Goal: Task Accomplishment & Management: Use online tool/utility

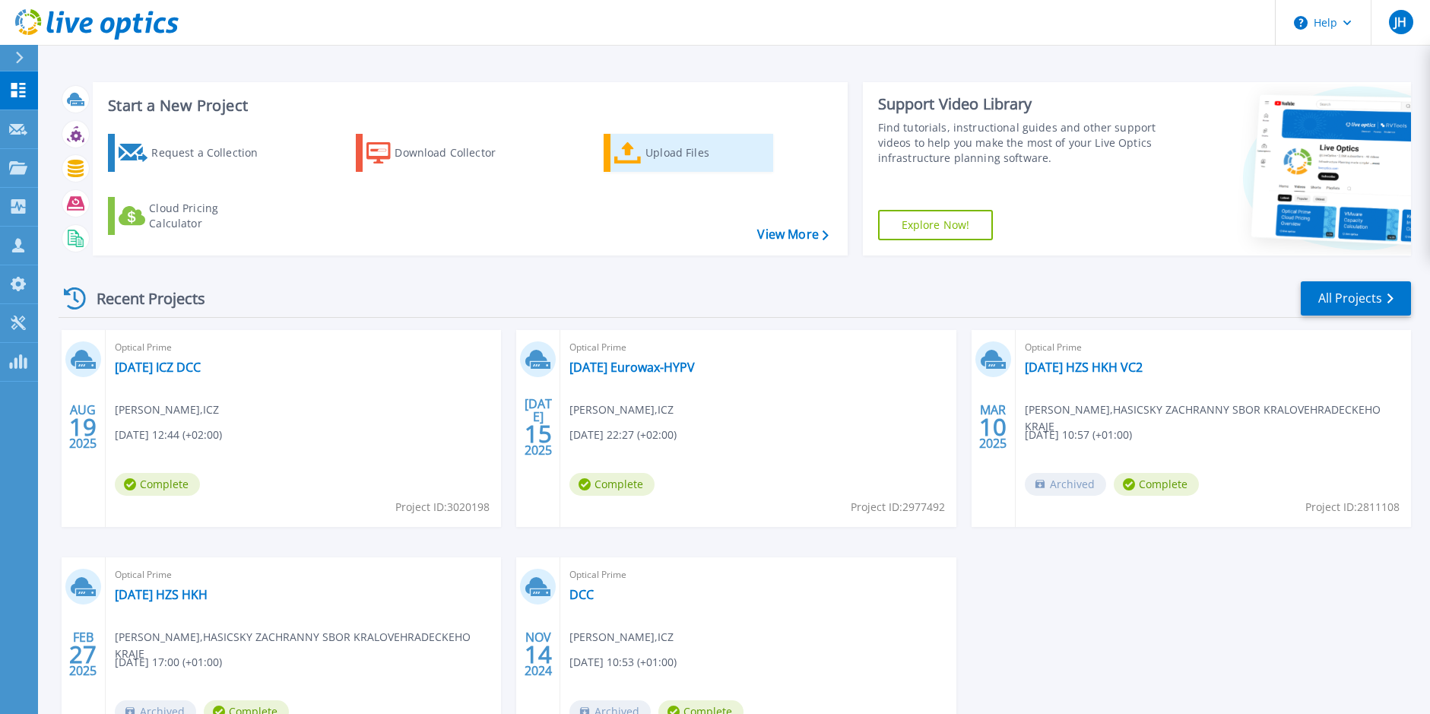
click at [685, 147] on div "Upload Files" at bounding box center [706, 153] width 122 height 30
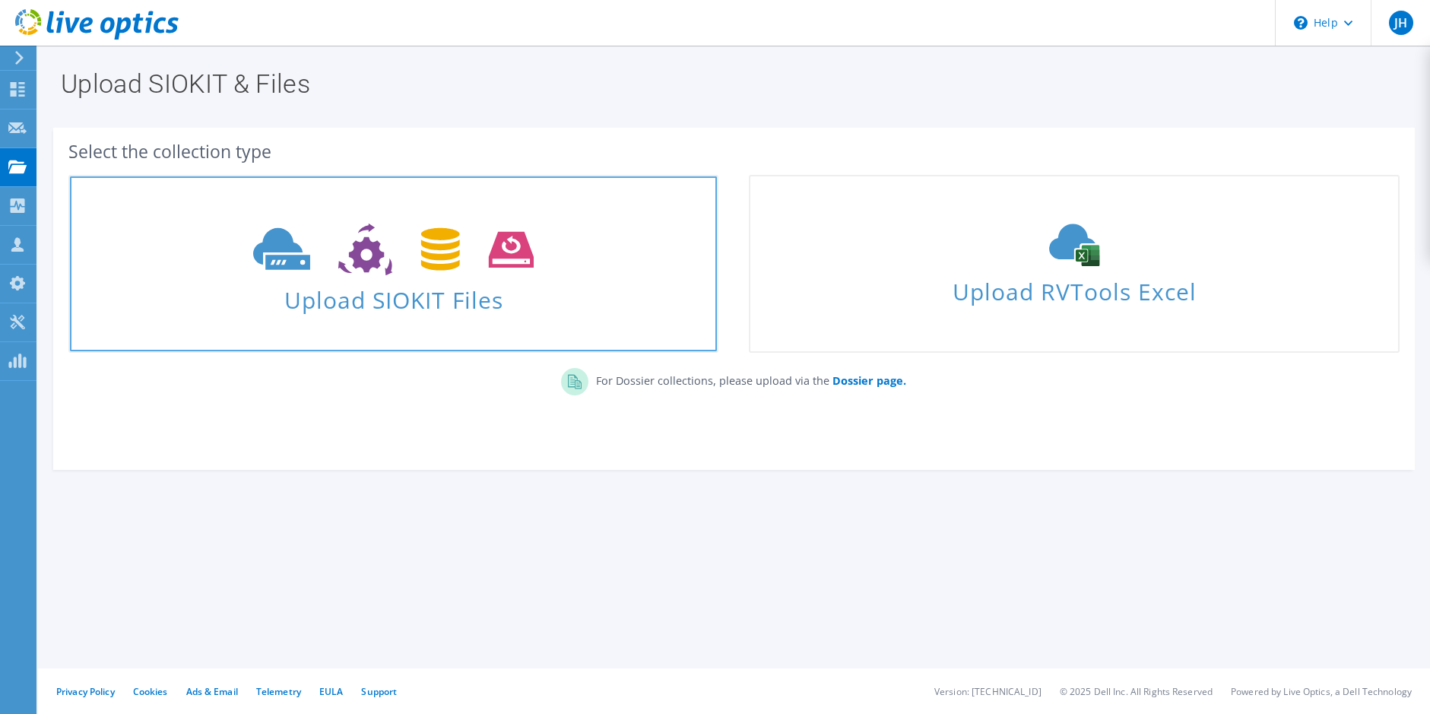
click at [444, 291] on span "Upload SIOKIT Files" at bounding box center [393, 295] width 647 height 33
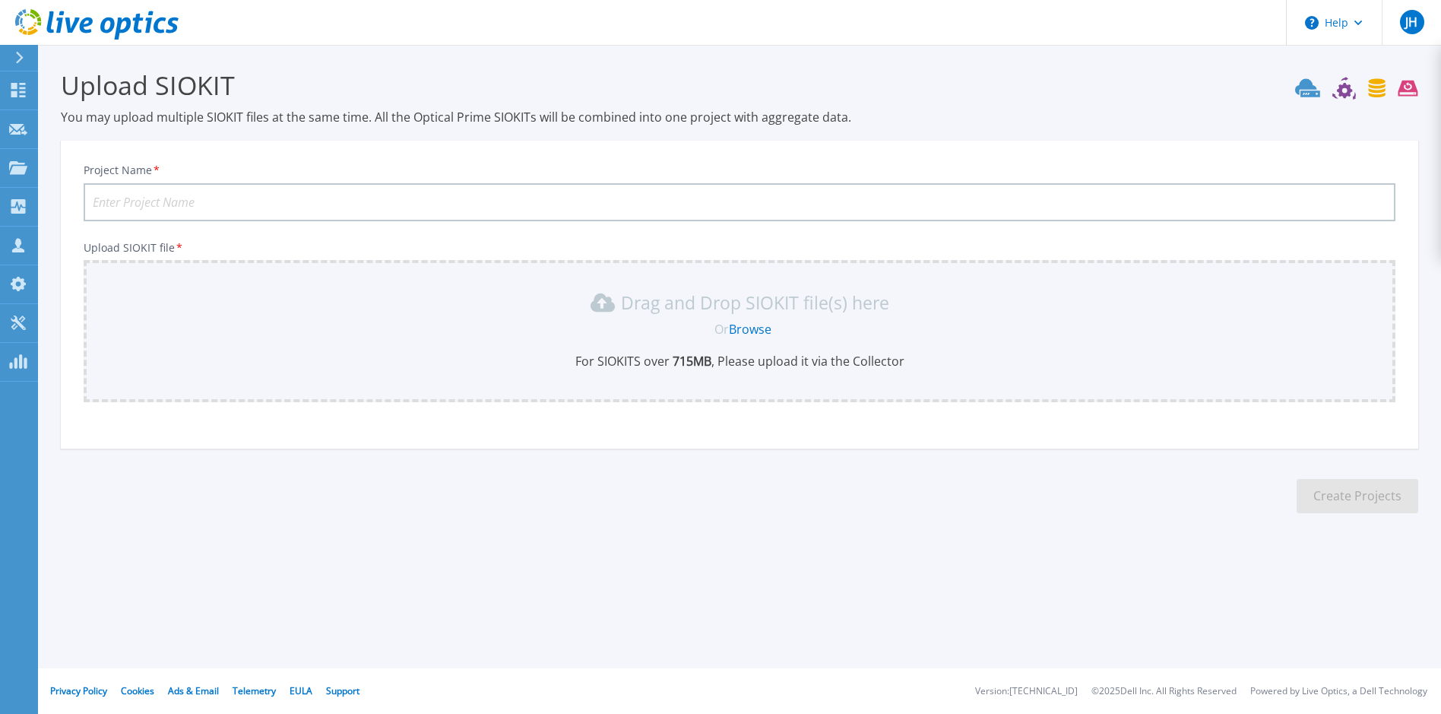
click at [256, 197] on input "Project Name *" at bounding box center [740, 202] width 1312 height 38
type input "CRR"
click at [379, 324] on div "Or Browse" at bounding box center [743, 329] width 1288 height 17
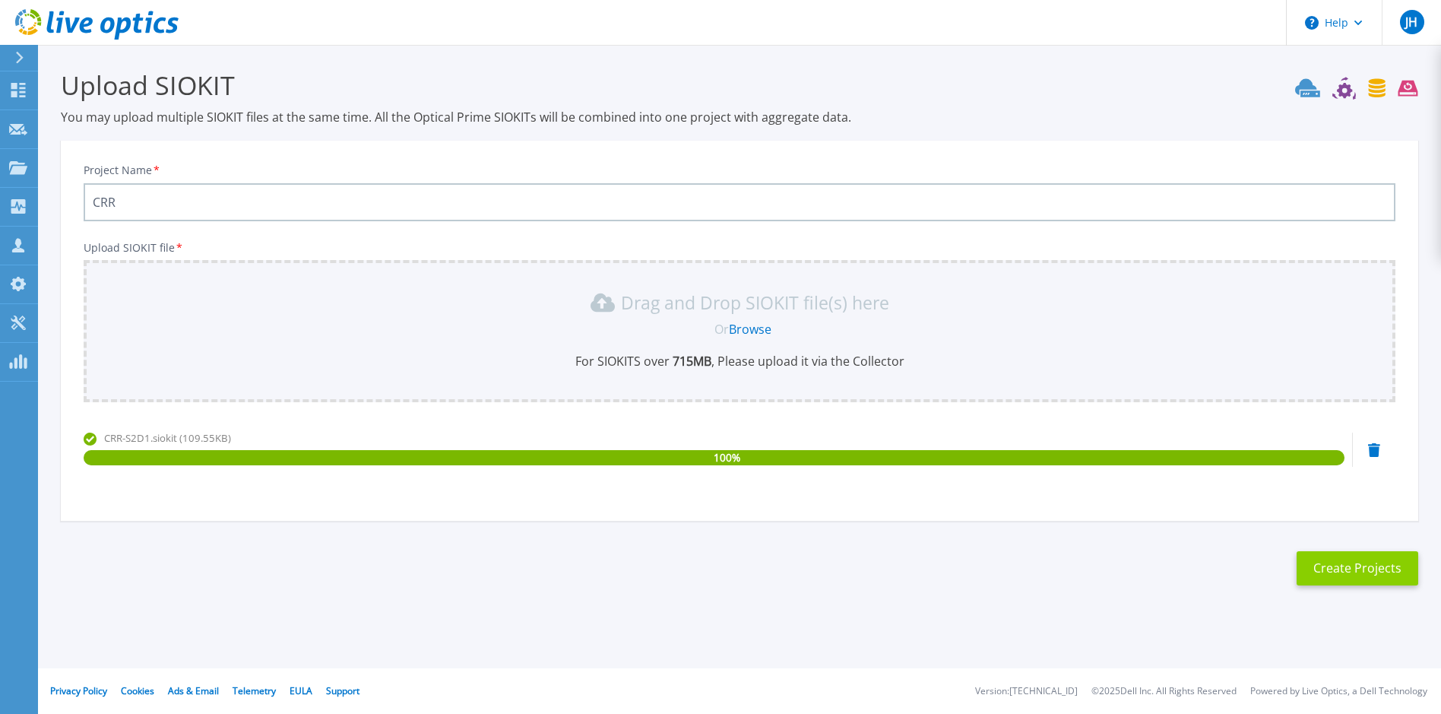
click at [1364, 571] on button "Create Projects" at bounding box center [1358, 568] width 122 height 34
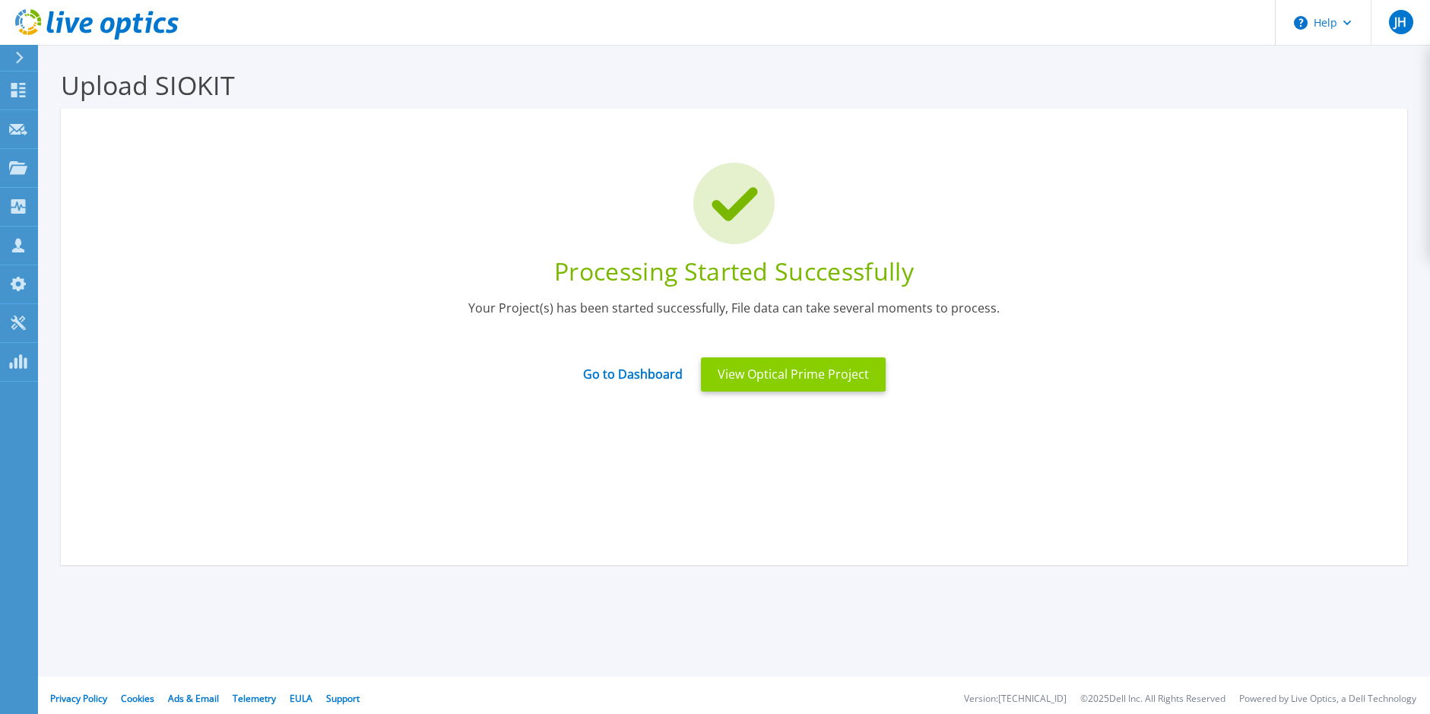
click at [785, 366] on button "View Optical Prime Project" at bounding box center [793, 374] width 185 height 34
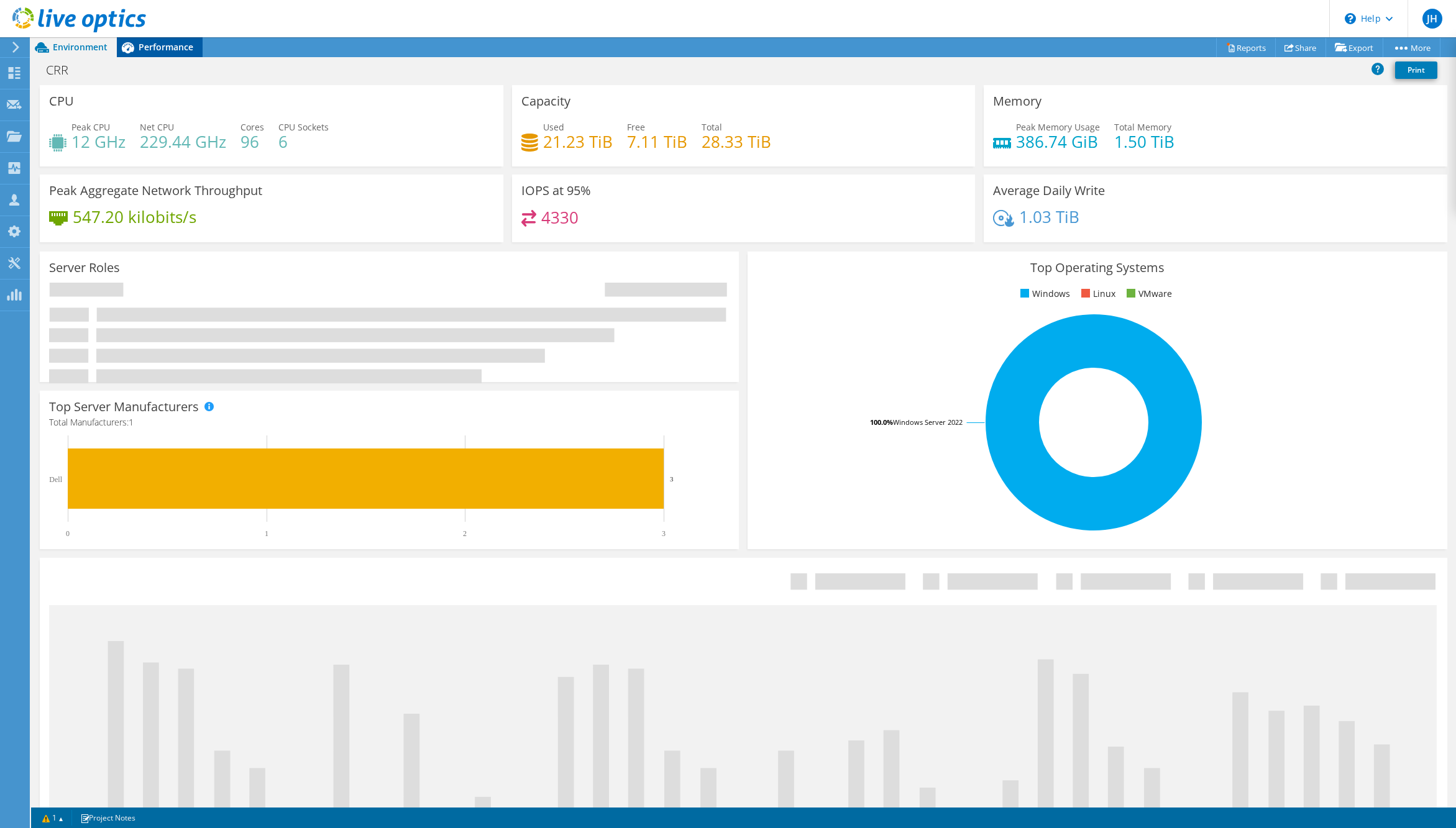
click at [168, 38] on div "Performance" at bounding box center [159, 47] width 86 height 20
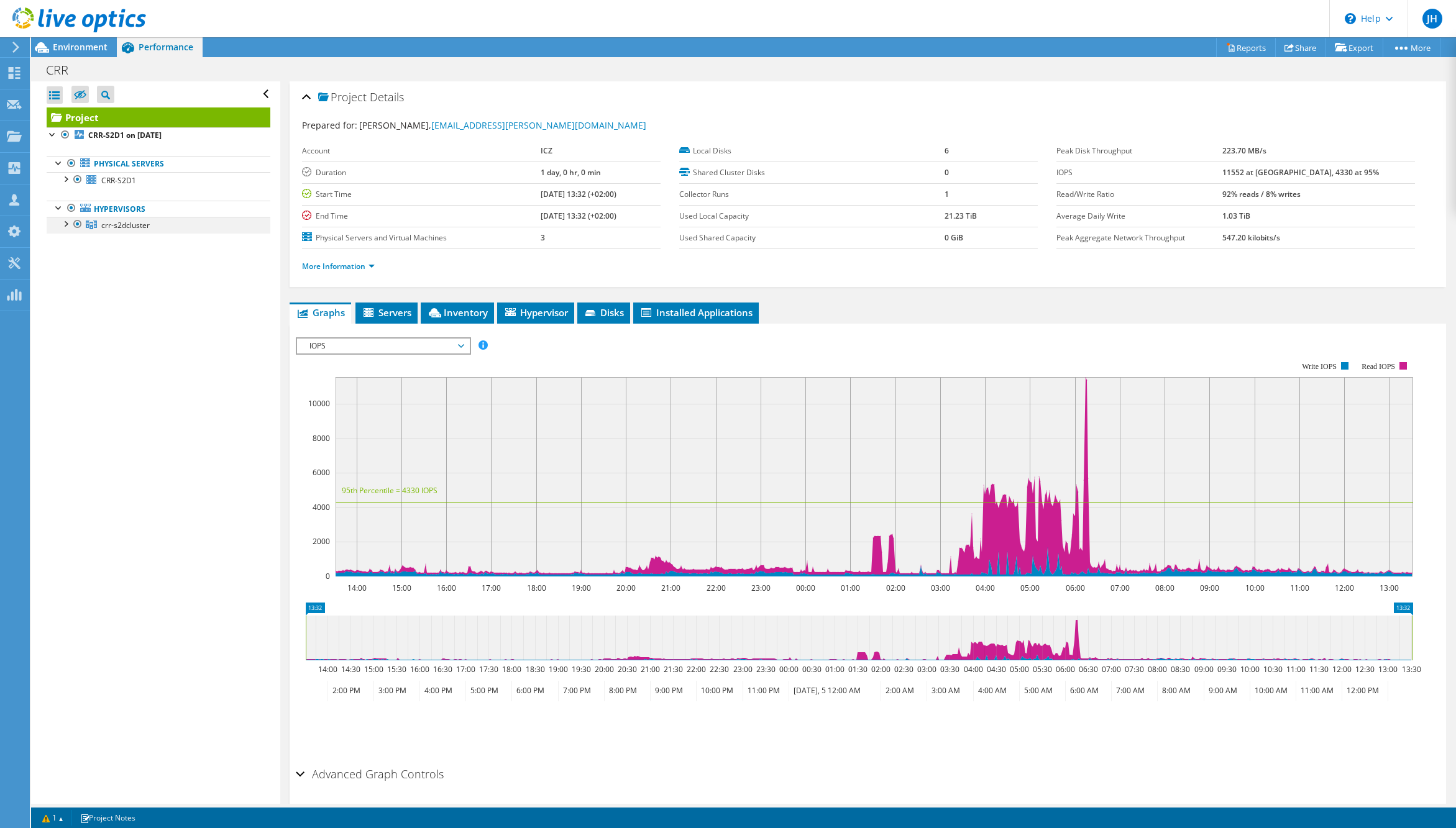
click at [66, 223] on div at bounding box center [65, 222] width 12 height 12
click at [66, 179] on div at bounding box center [65, 178] width 12 height 12
click at [123, 275] on link "CRR-S2D2" at bounding box center [159, 274] width 224 height 16
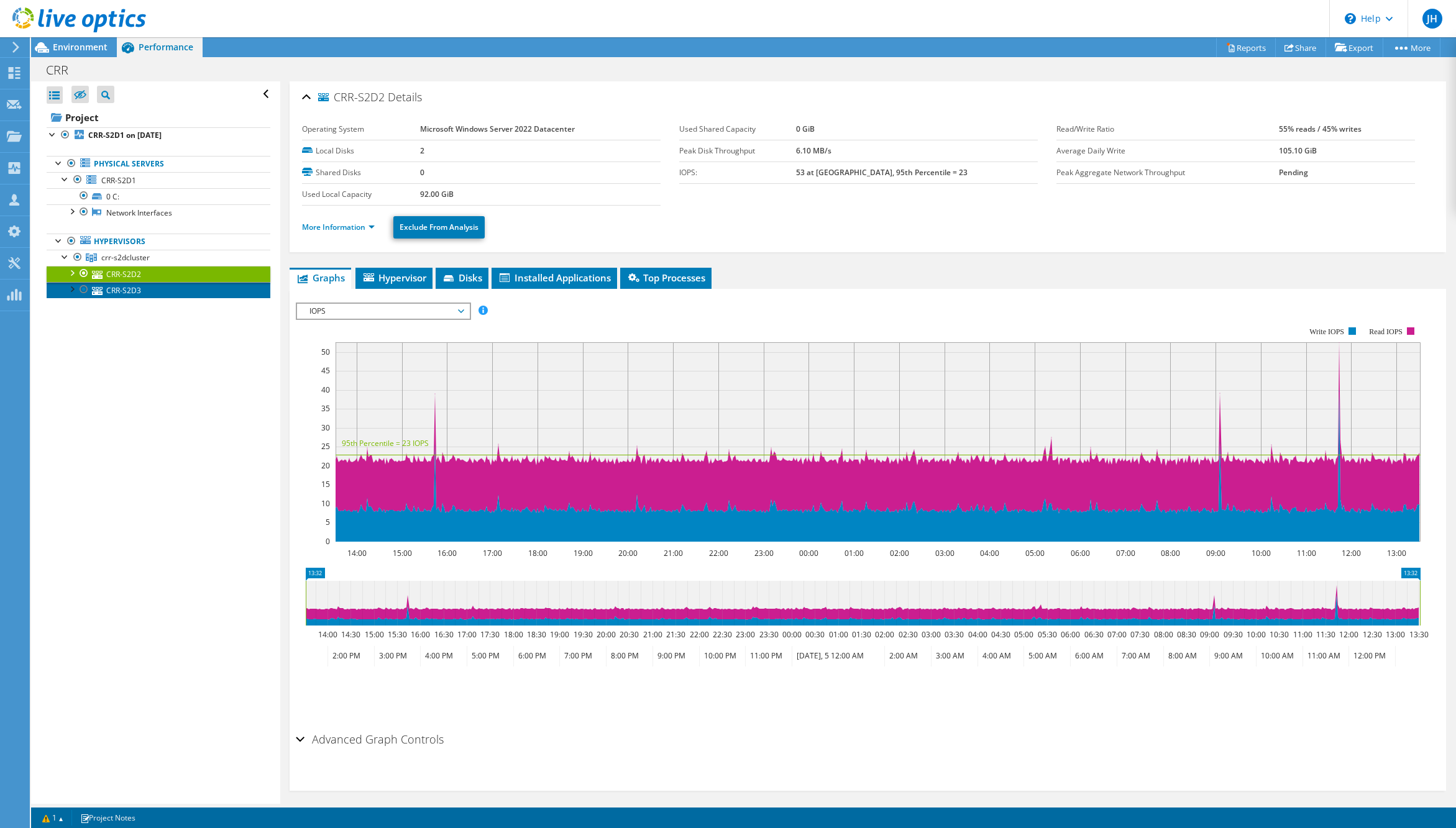
click at [125, 291] on link "CRR-S2D3" at bounding box center [159, 290] width 224 height 16
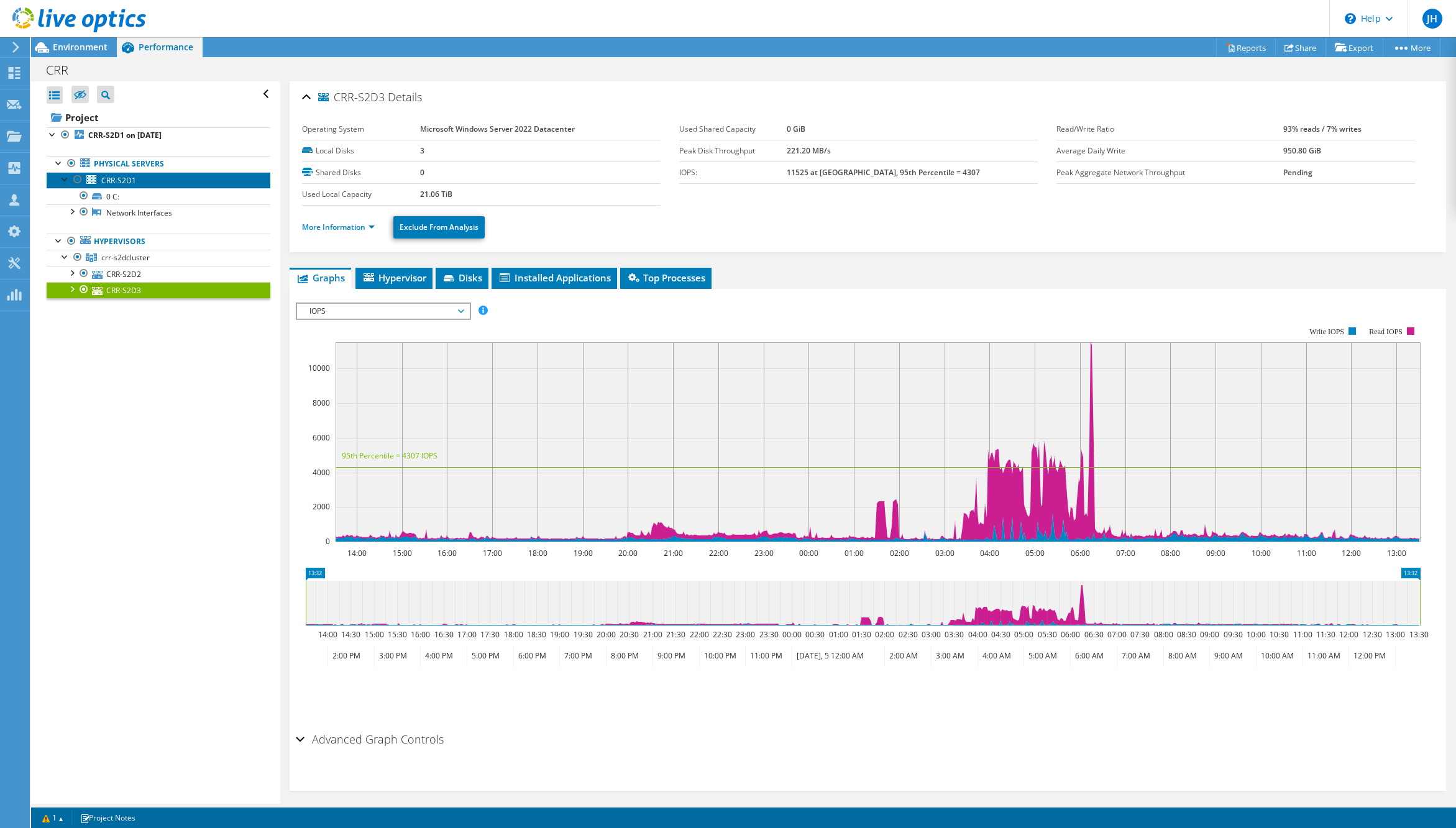
click at [126, 180] on span "CRR-S2D1" at bounding box center [119, 180] width 35 height 11
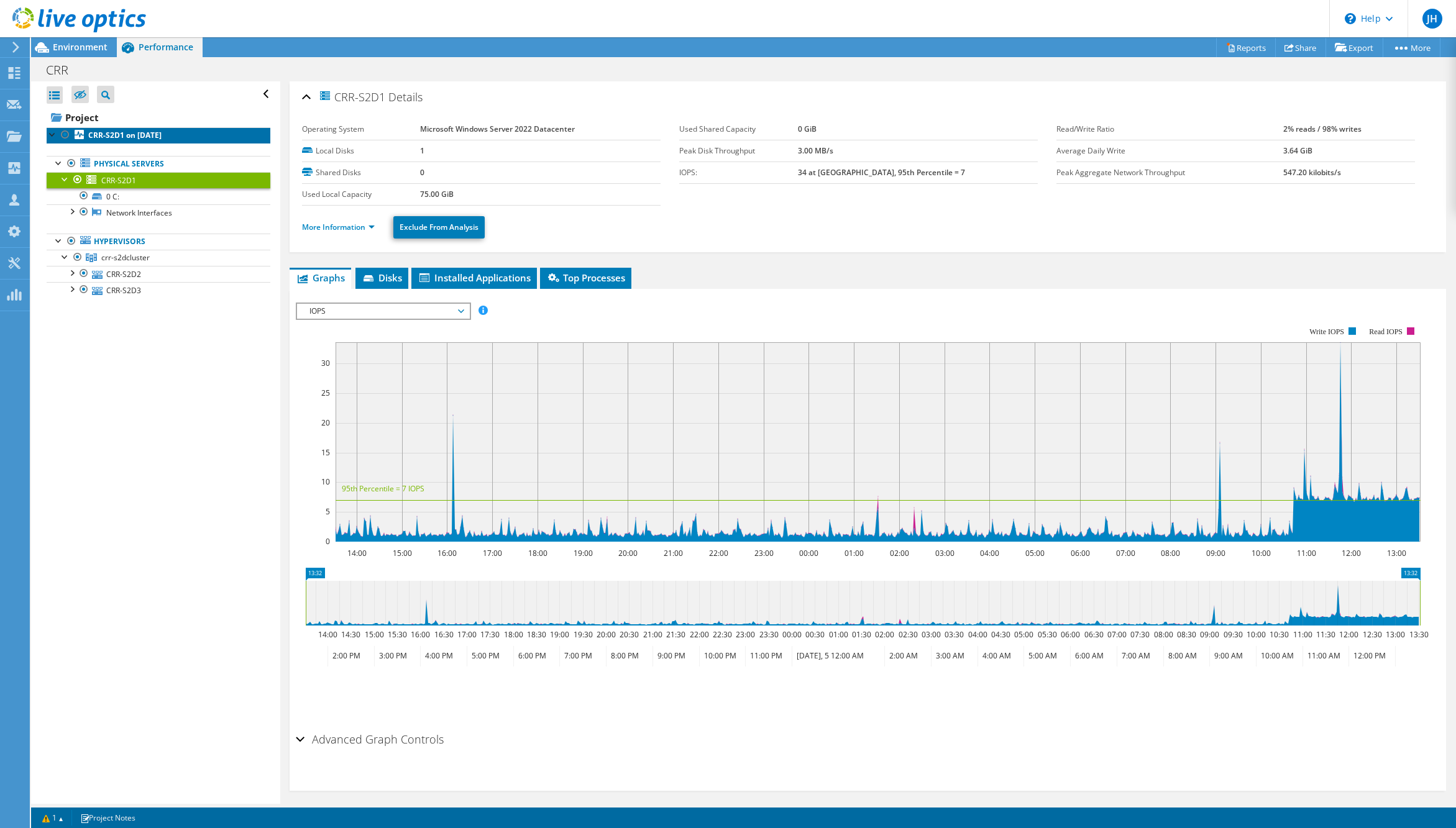
click at [110, 131] on b "CRR-S2D1 on [DATE]" at bounding box center [125, 135] width 74 height 11
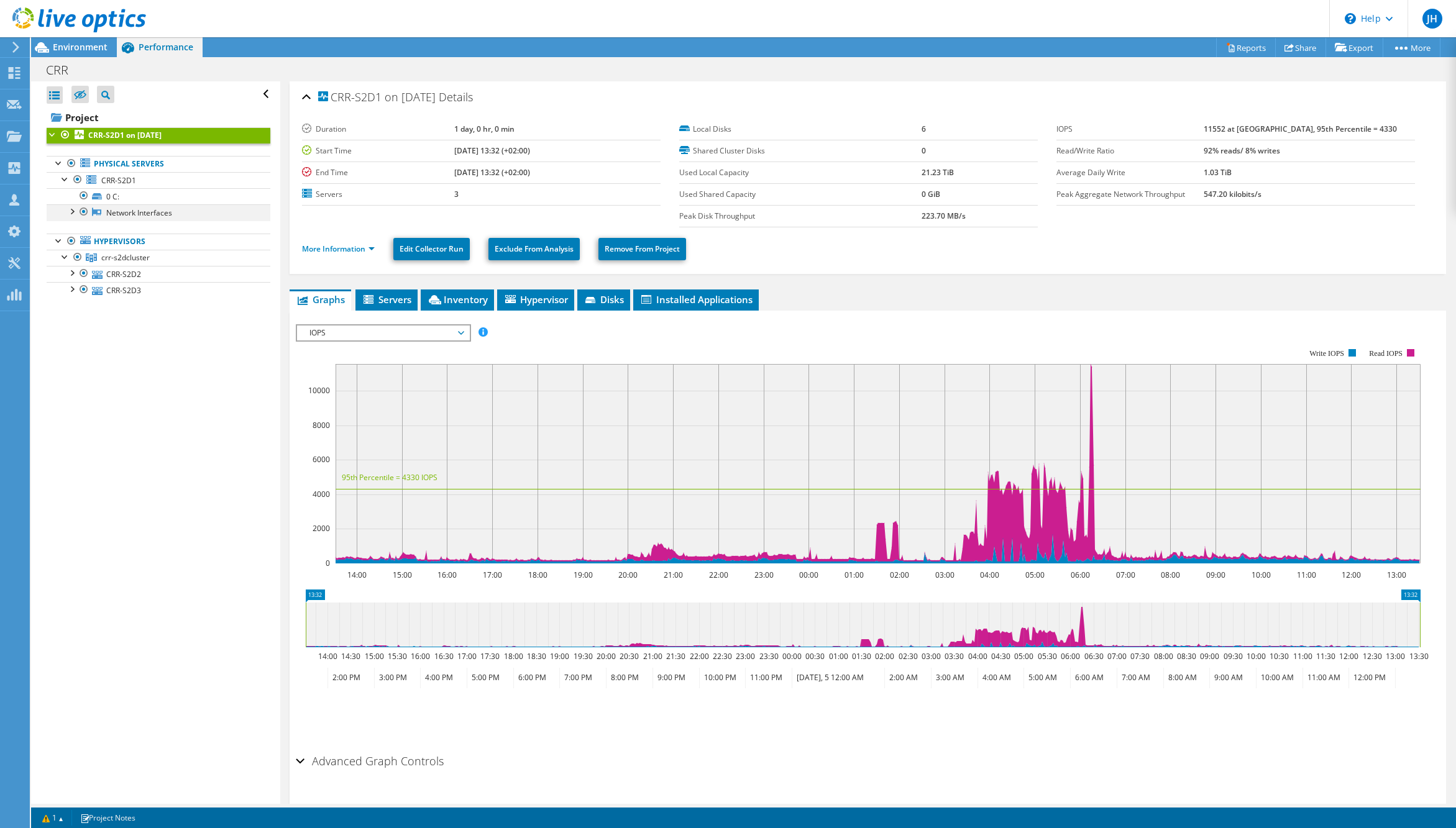
click at [70, 210] on div at bounding box center [71, 210] width 12 height 12
click at [192, 228] on link "Hyper-V Virtual Ethernet Adapter #4" at bounding box center [159, 230] width 224 height 16
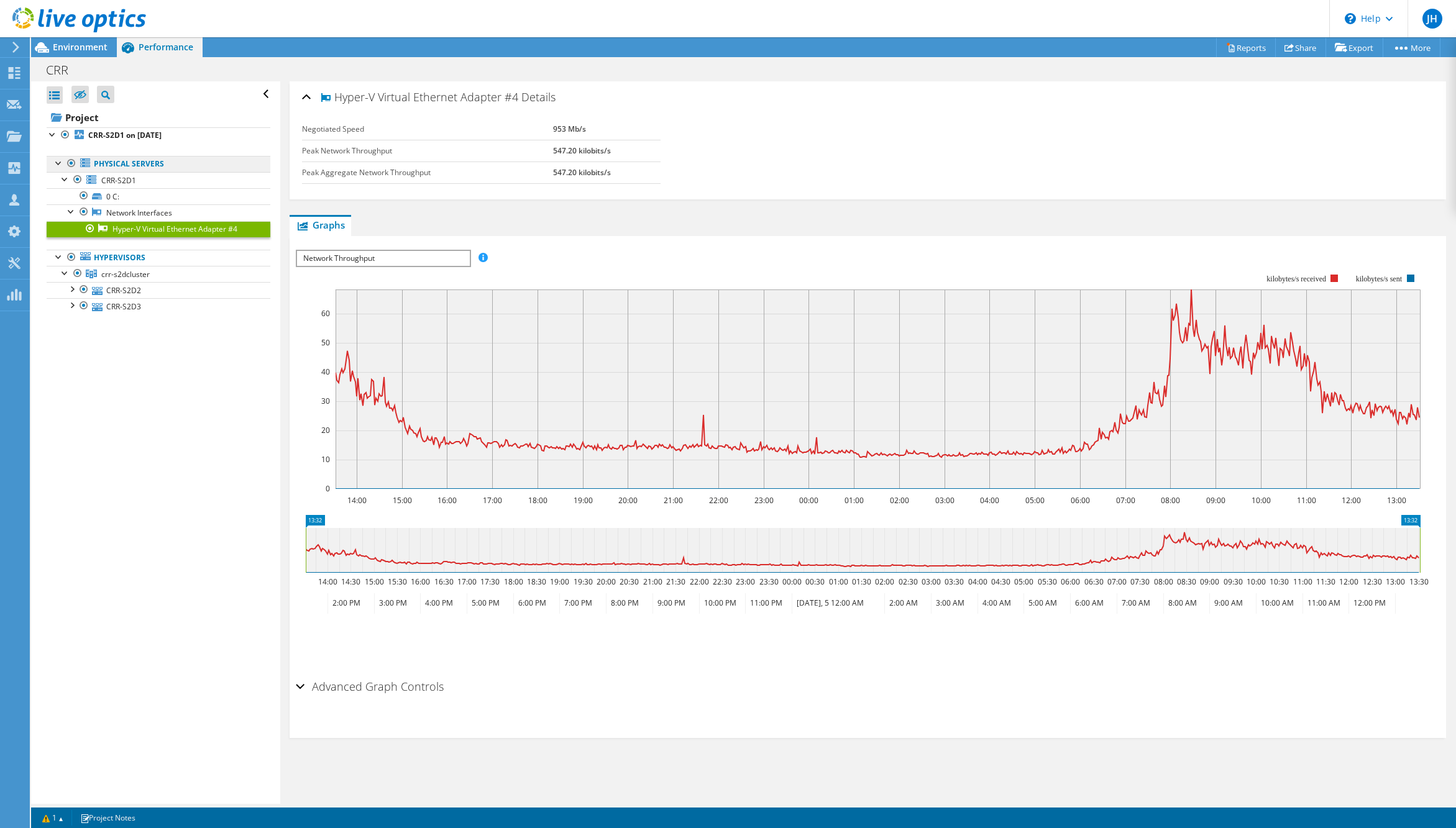
click at [132, 160] on link "Physical Servers" at bounding box center [159, 164] width 224 height 16
click at [133, 177] on span "CRR-S2D1" at bounding box center [119, 180] width 35 height 11
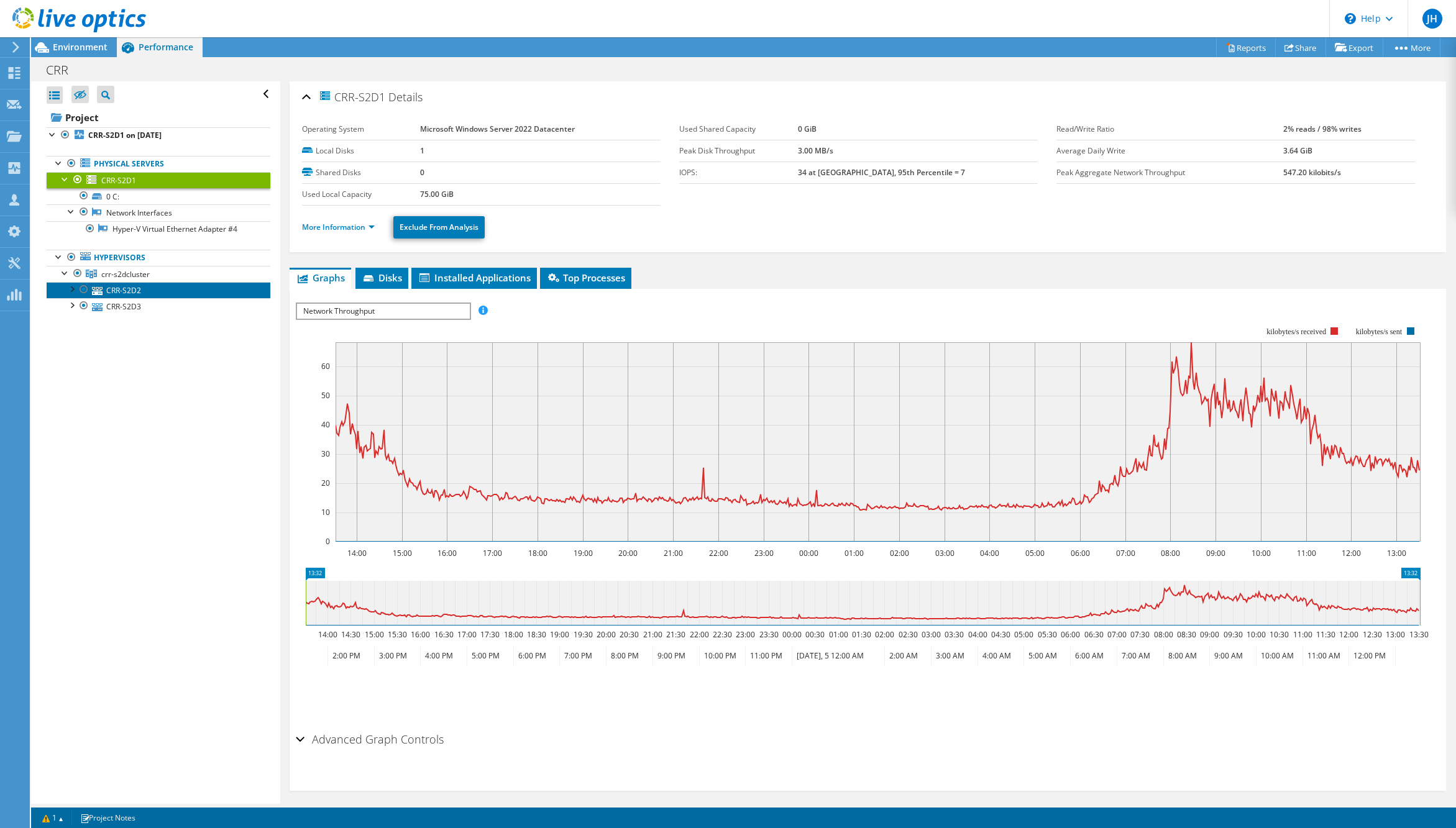
click at [150, 290] on link "CRR-S2D2" at bounding box center [159, 290] width 224 height 16
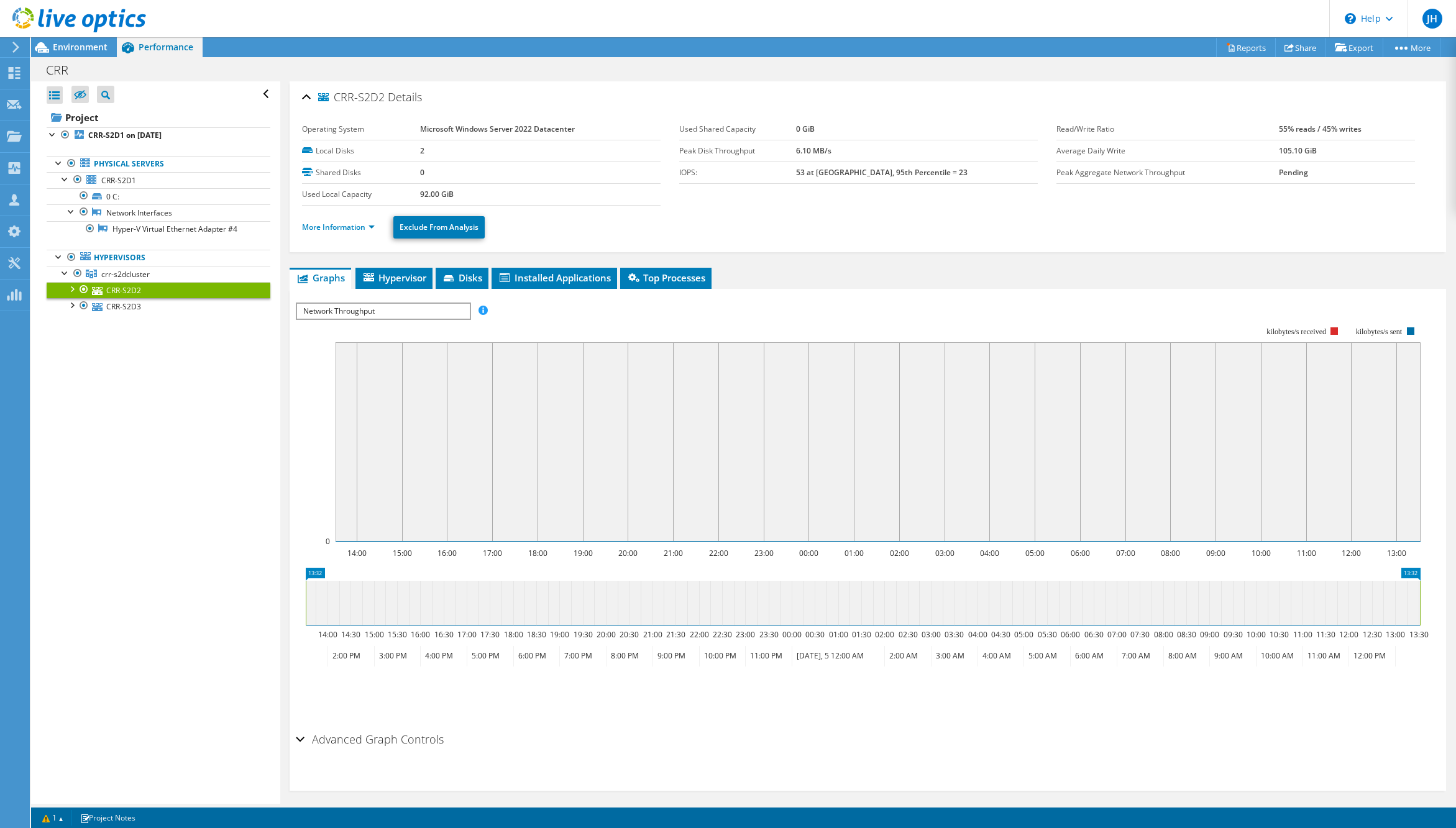
drag, startPoint x: 69, startPoint y: 286, endPoint x: 71, endPoint y: 295, distance: 9.2
click at [69, 289] on div at bounding box center [71, 288] width 12 height 12
click at [71, 348] on div at bounding box center [71, 348] width 12 height 12
click at [128, 260] on link "Hypervisors" at bounding box center [159, 258] width 224 height 16
click at [126, 272] on span "crr-s2dcluster" at bounding box center [125, 274] width 48 height 11
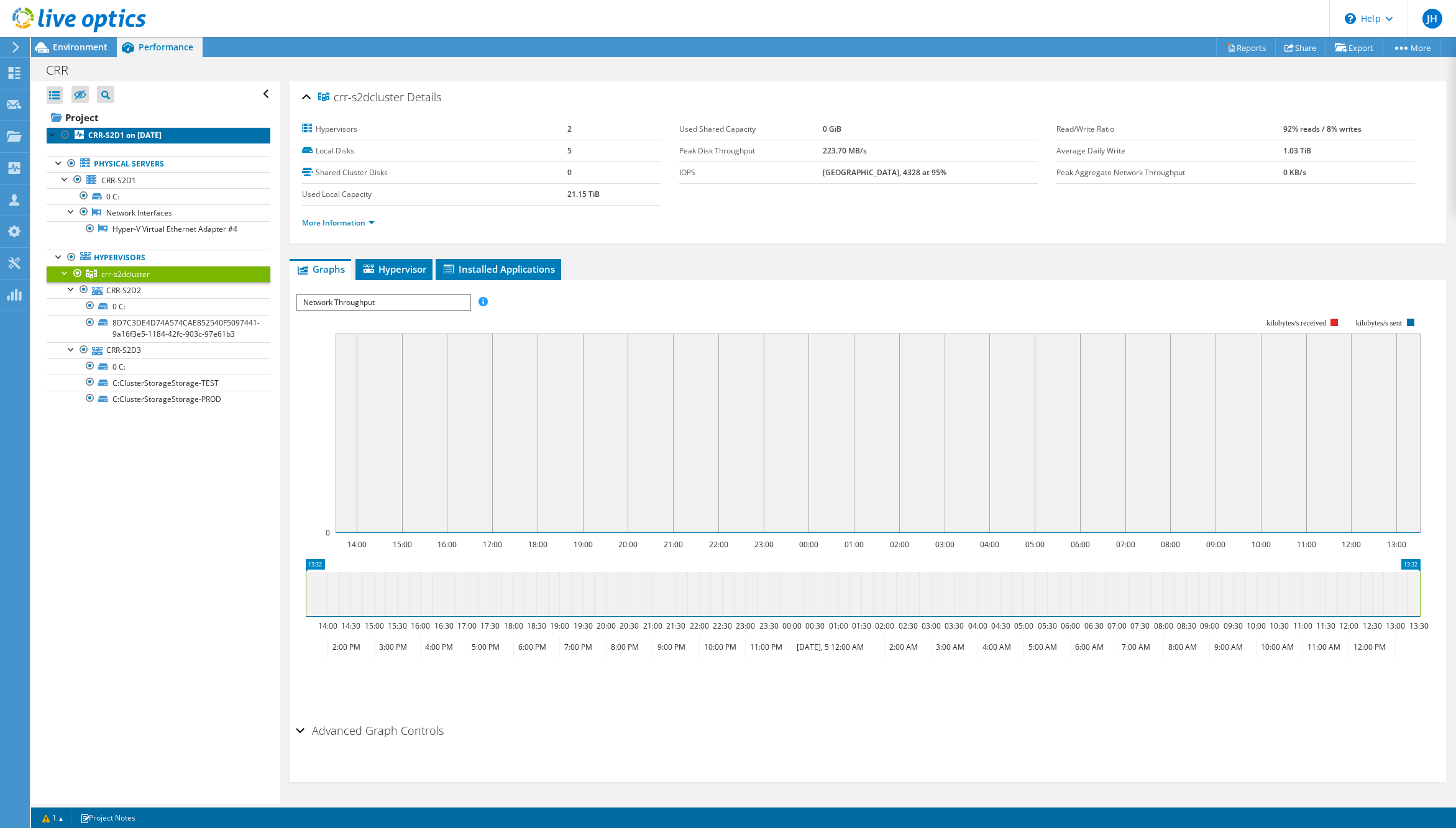
click at [123, 132] on b "CRR-S2D1 on [DATE]" at bounding box center [125, 135] width 74 height 11
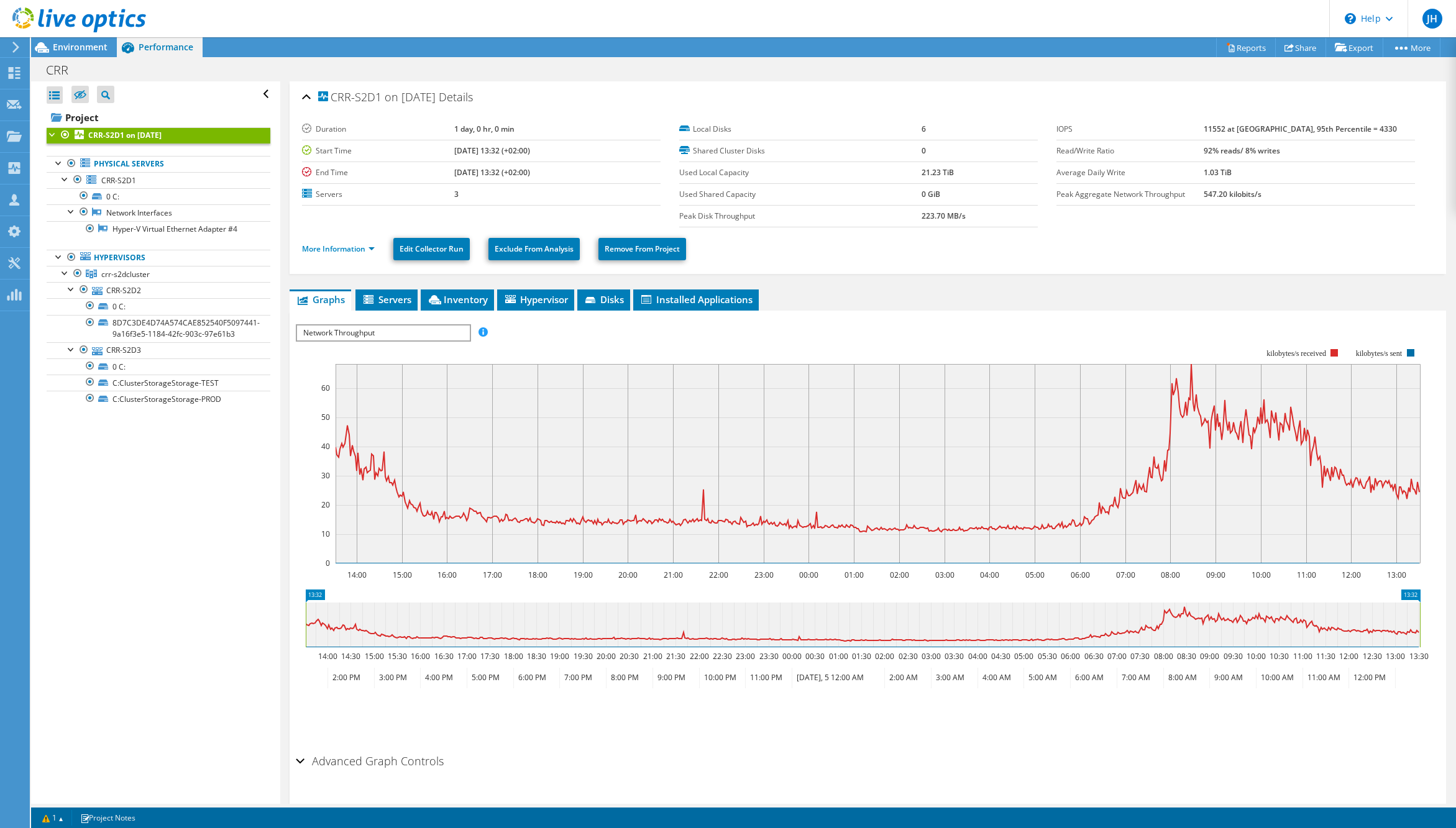
click at [439, 332] on span "Network Throughput" at bounding box center [383, 333] width 172 height 15
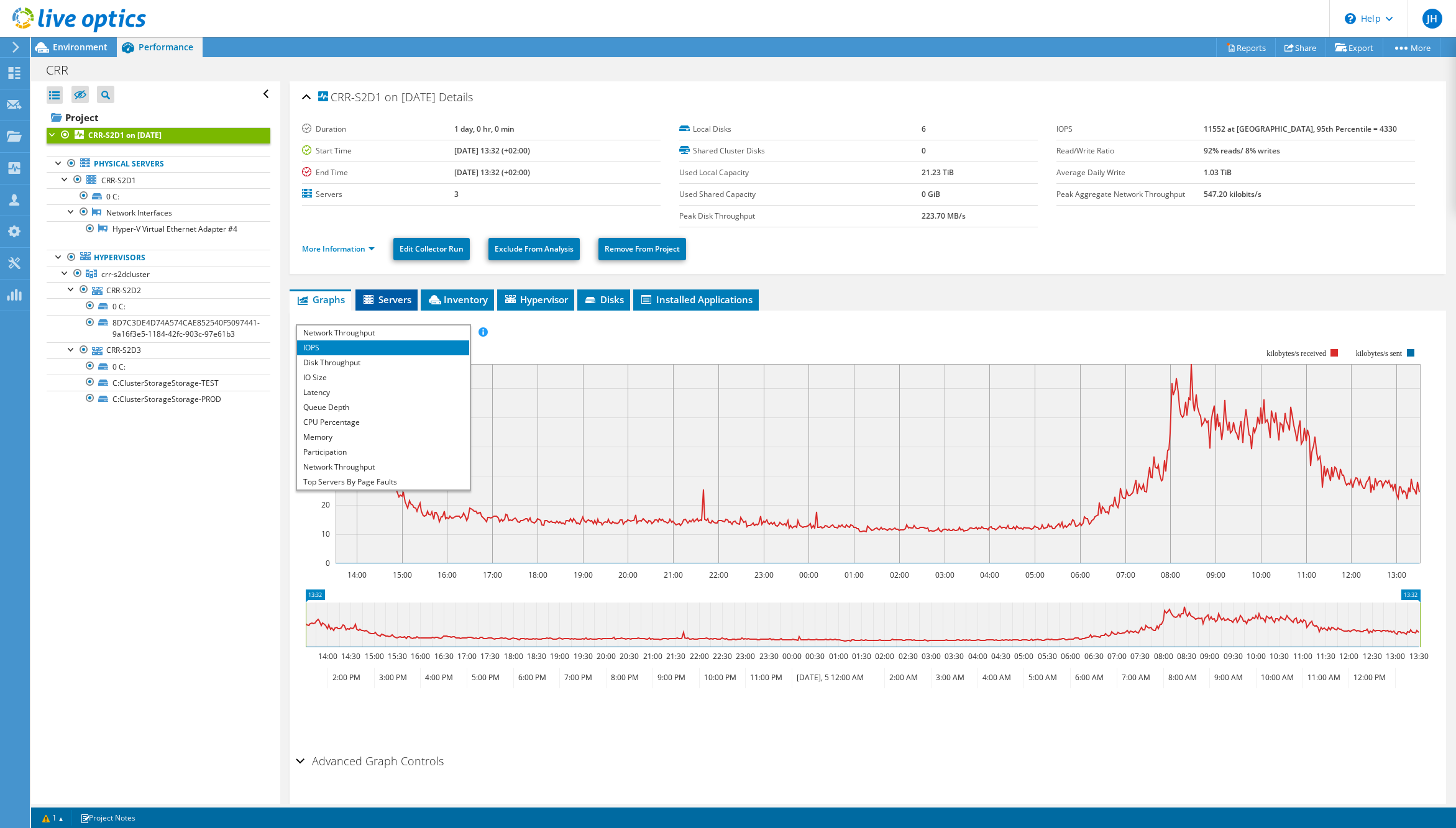
click at [386, 300] on span "Servers" at bounding box center [386, 299] width 50 height 12
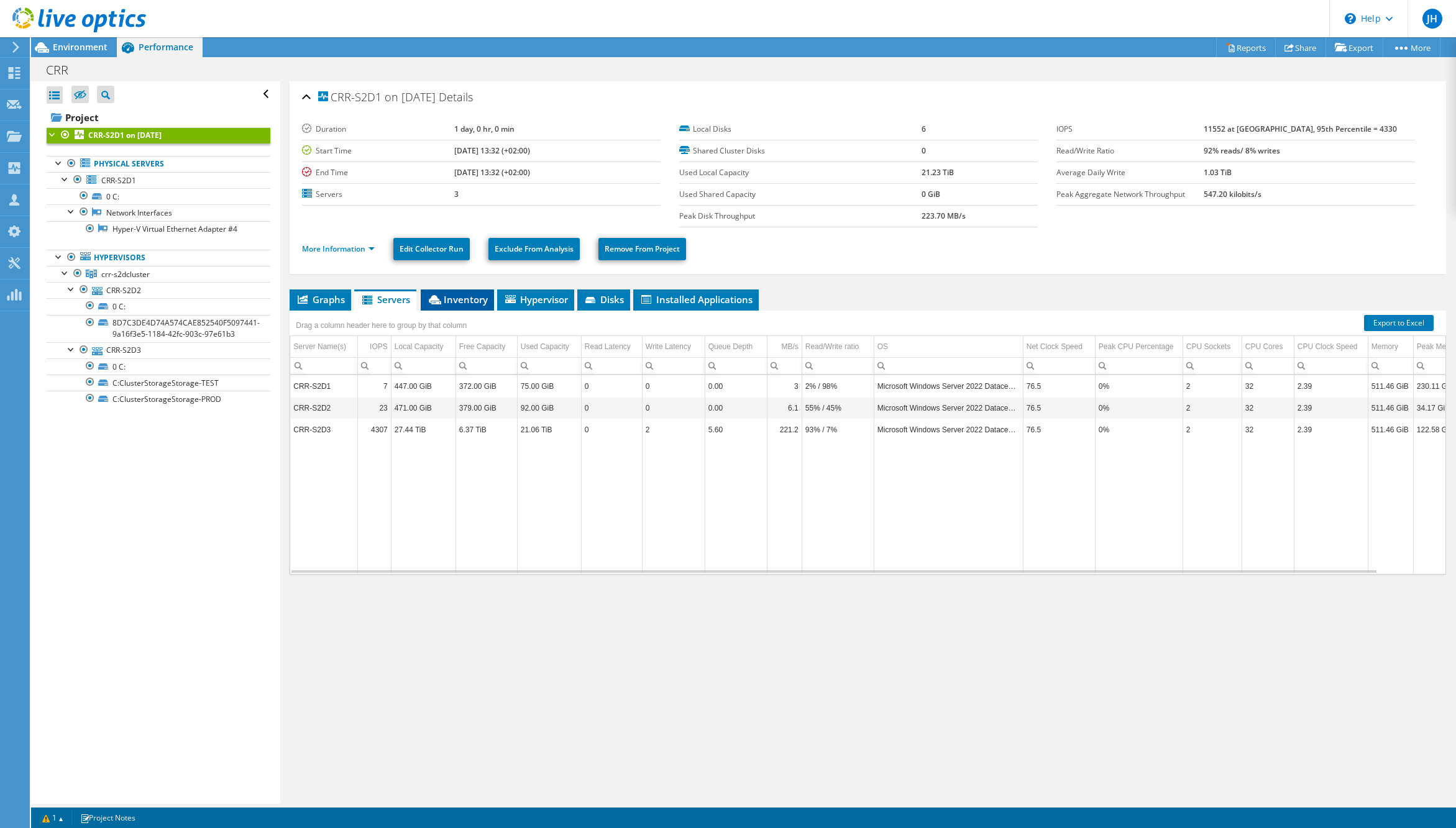
click at [461, 300] on span "Inventory" at bounding box center [457, 299] width 60 height 12
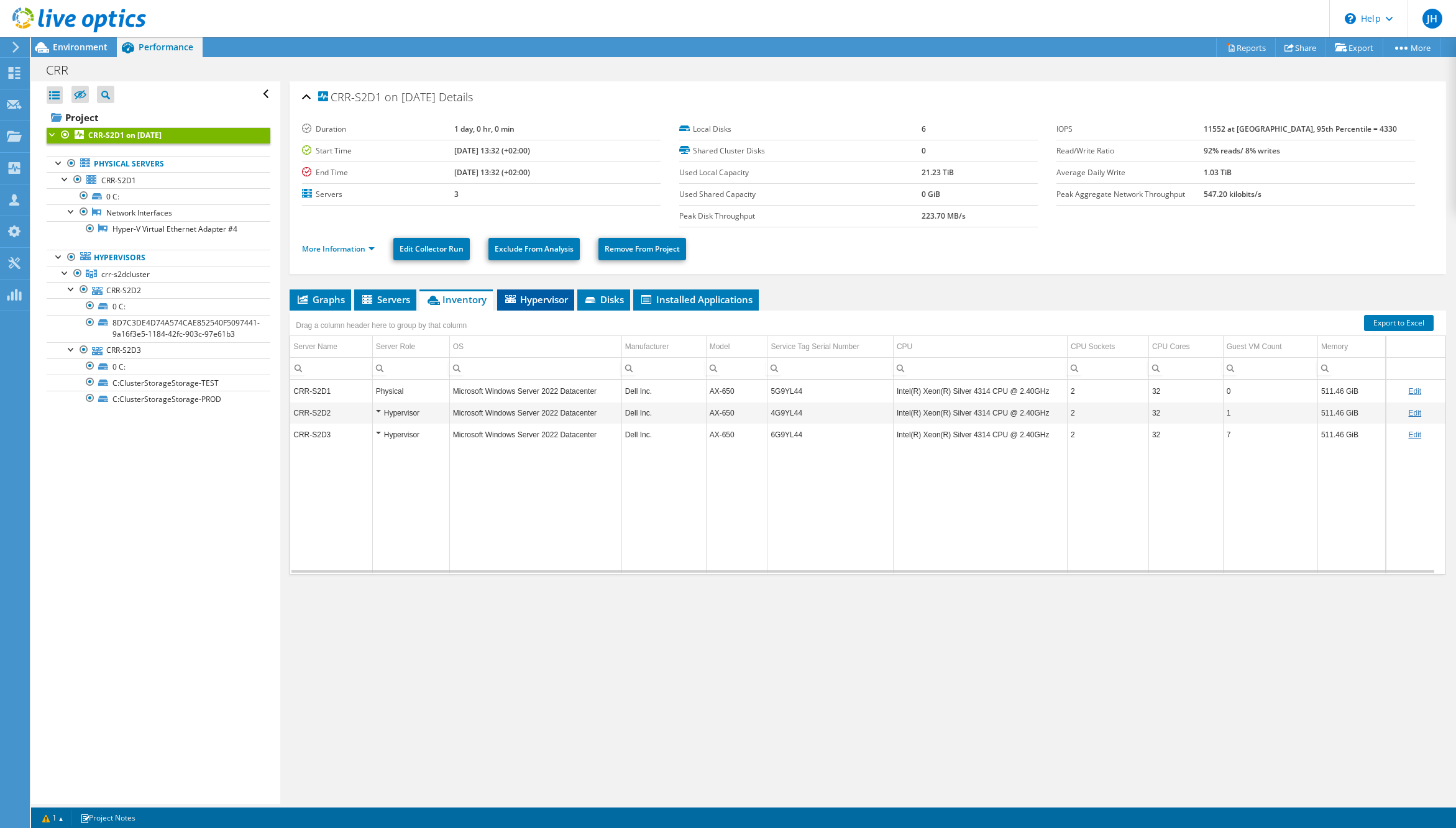
click at [535, 298] on span "Hypervisor" at bounding box center [535, 299] width 65 height 12
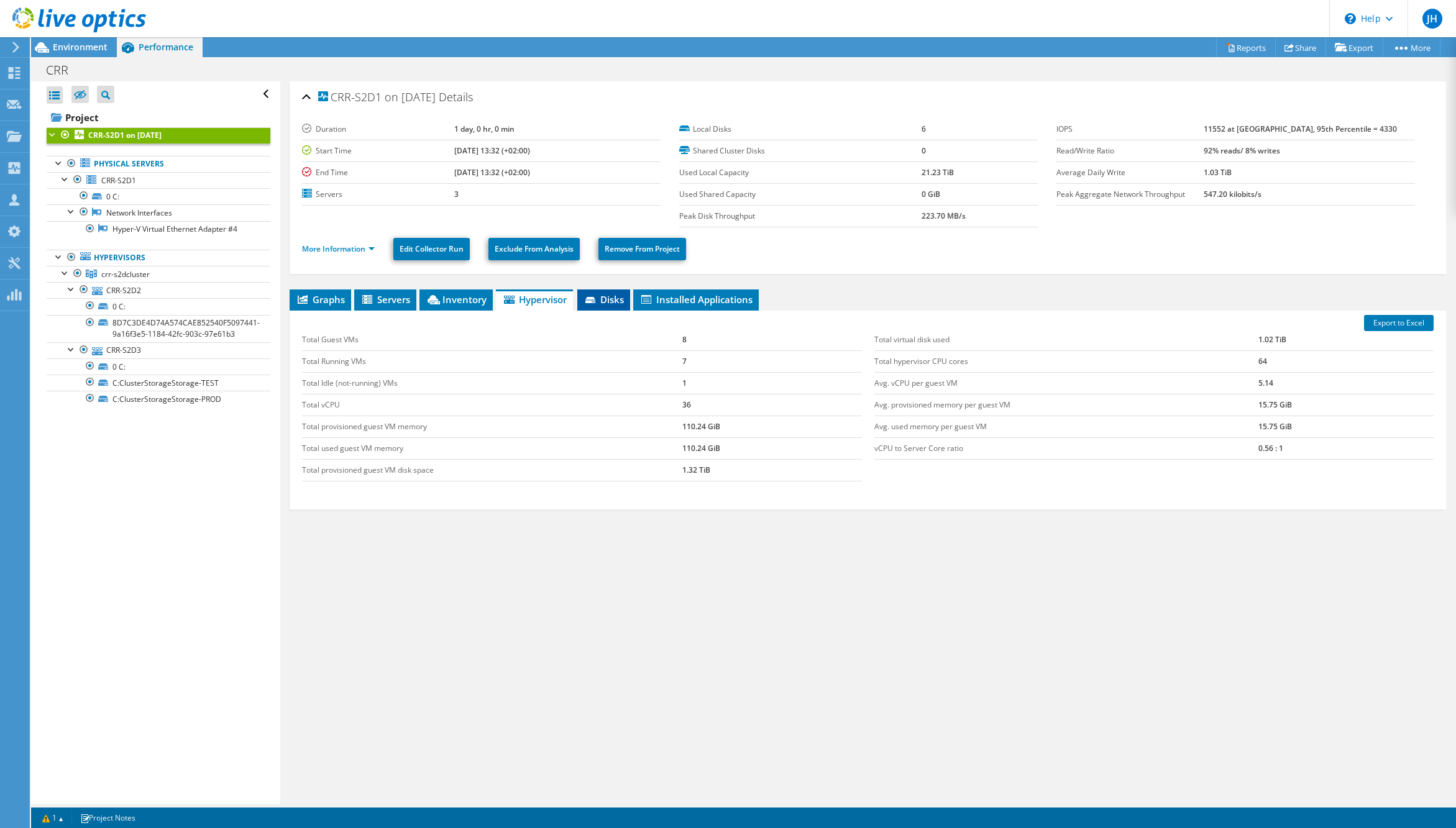
click at [620, 303] on span "Disks" at bounding box center [603, 299] width 40 height 12
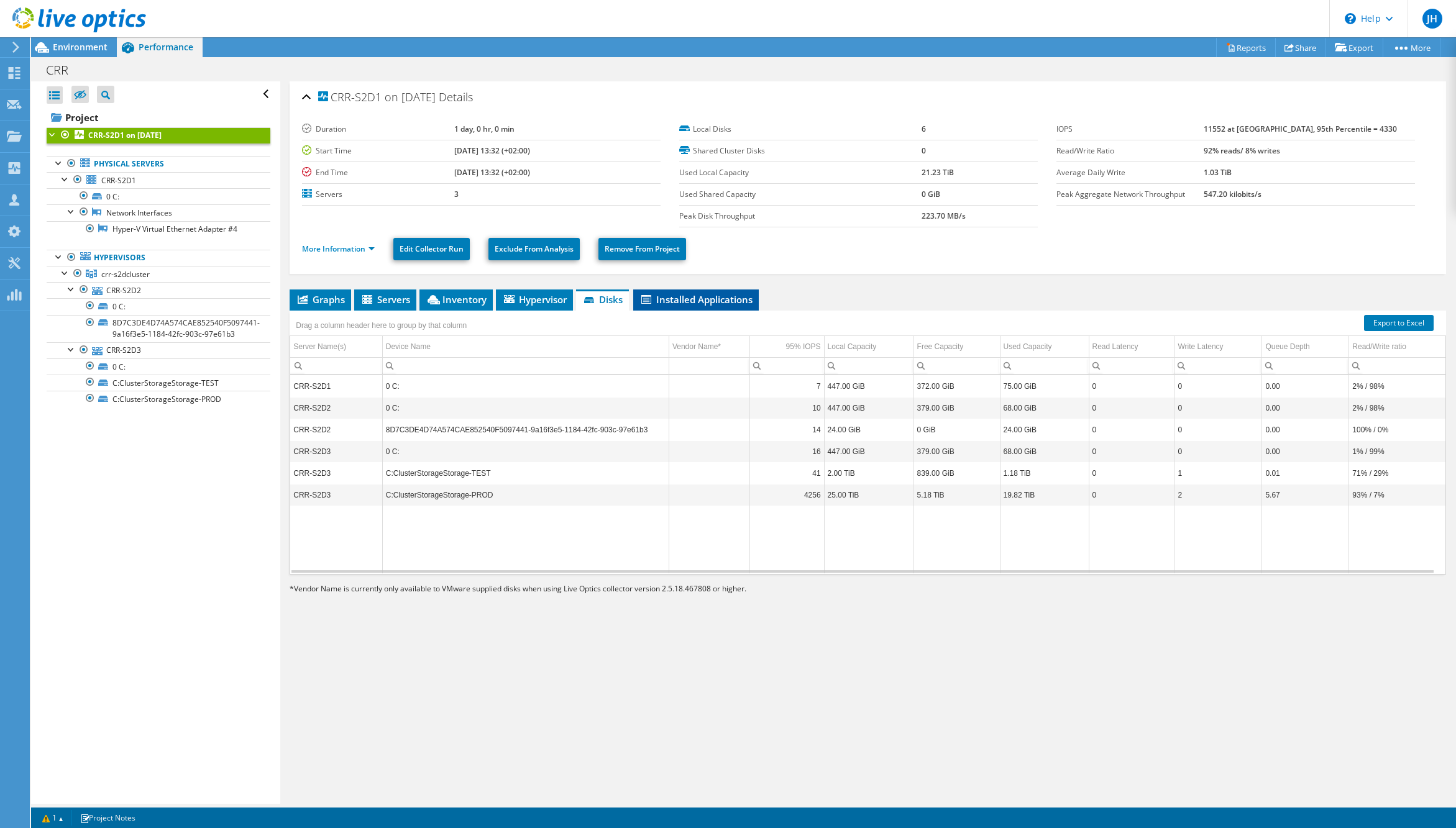
click at [686, 294] on span "Installed Applications" at bounding box center [696, 299] width 113 height 12
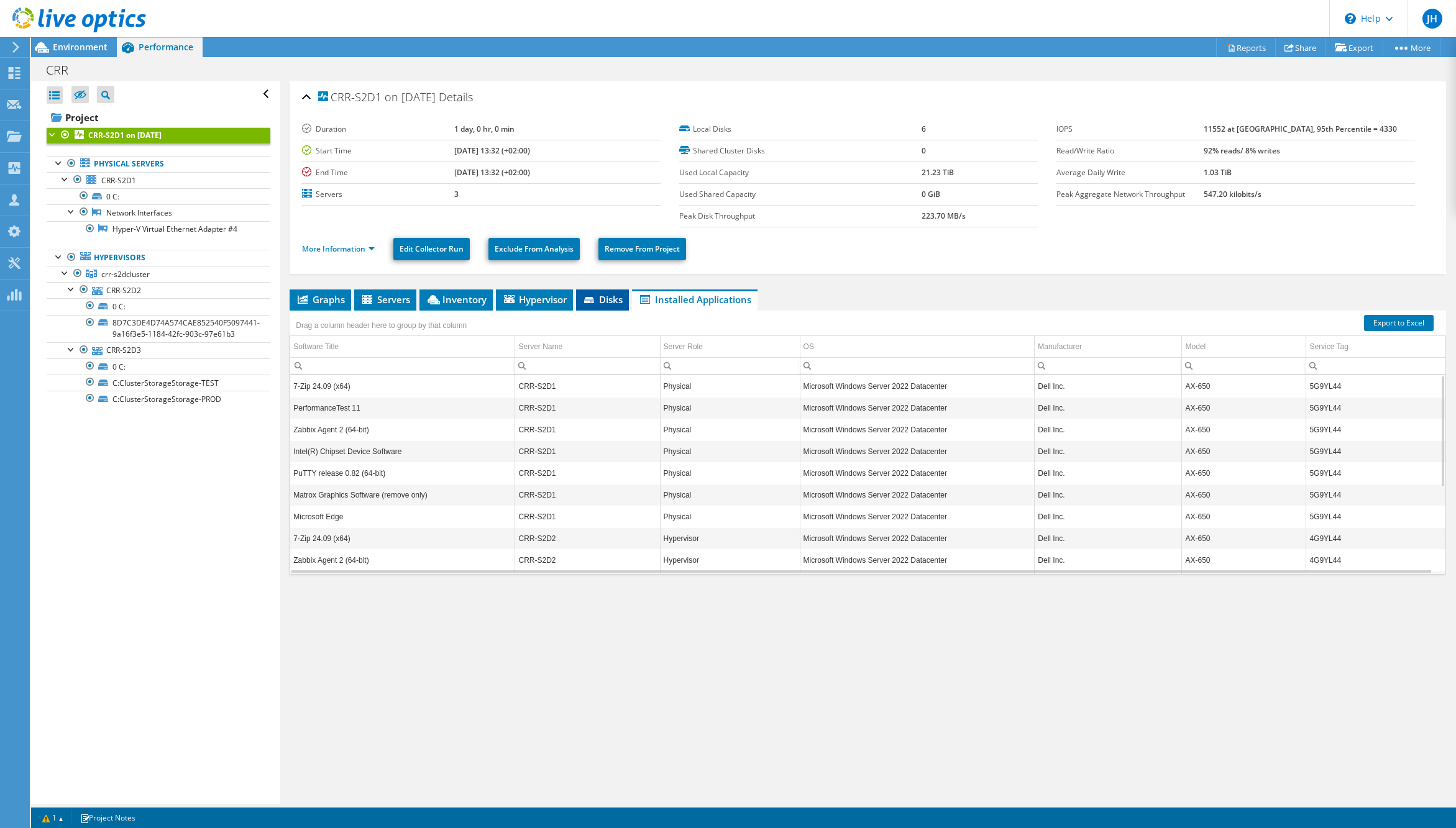
click at [599, 304] on span "Disks" at bounding box center [602, 299] width 40 height 12
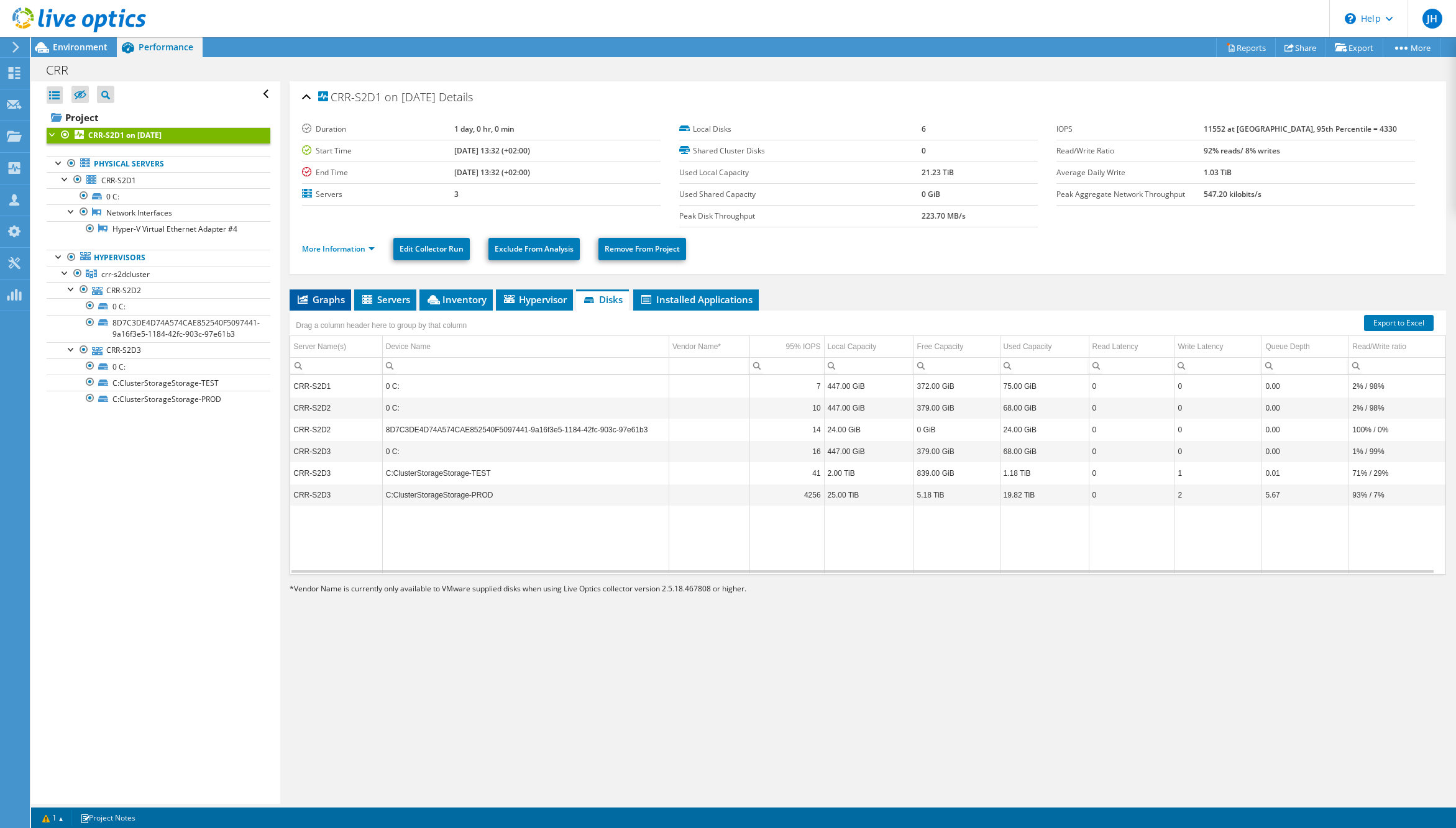
click at [328, 304] on span "Graphs" at bounding box center [320, 299] width 49 height 12
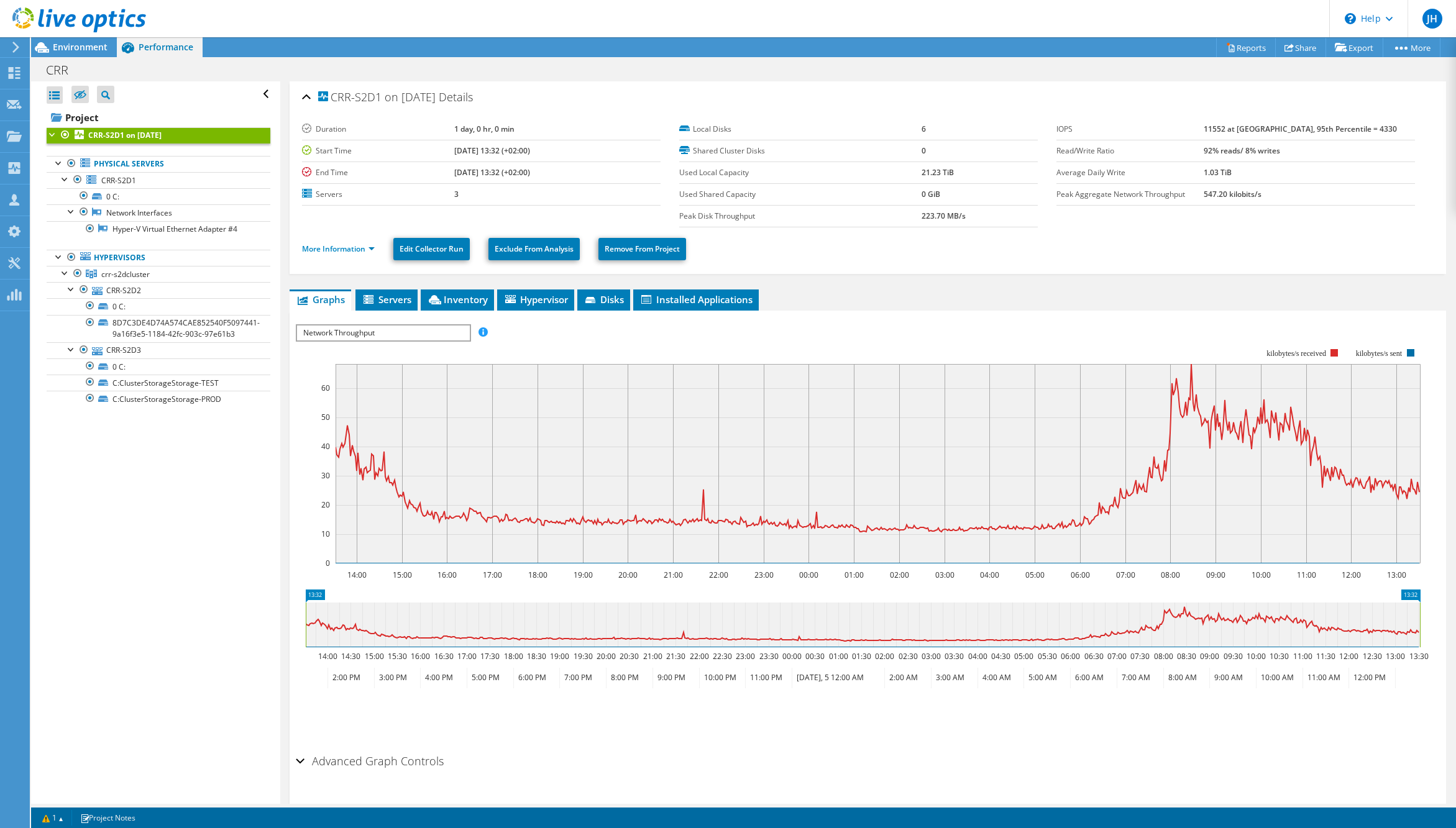
click at [403, 329] on span "Network Throughput" at bounding box center [383, 333] width 172 height 15
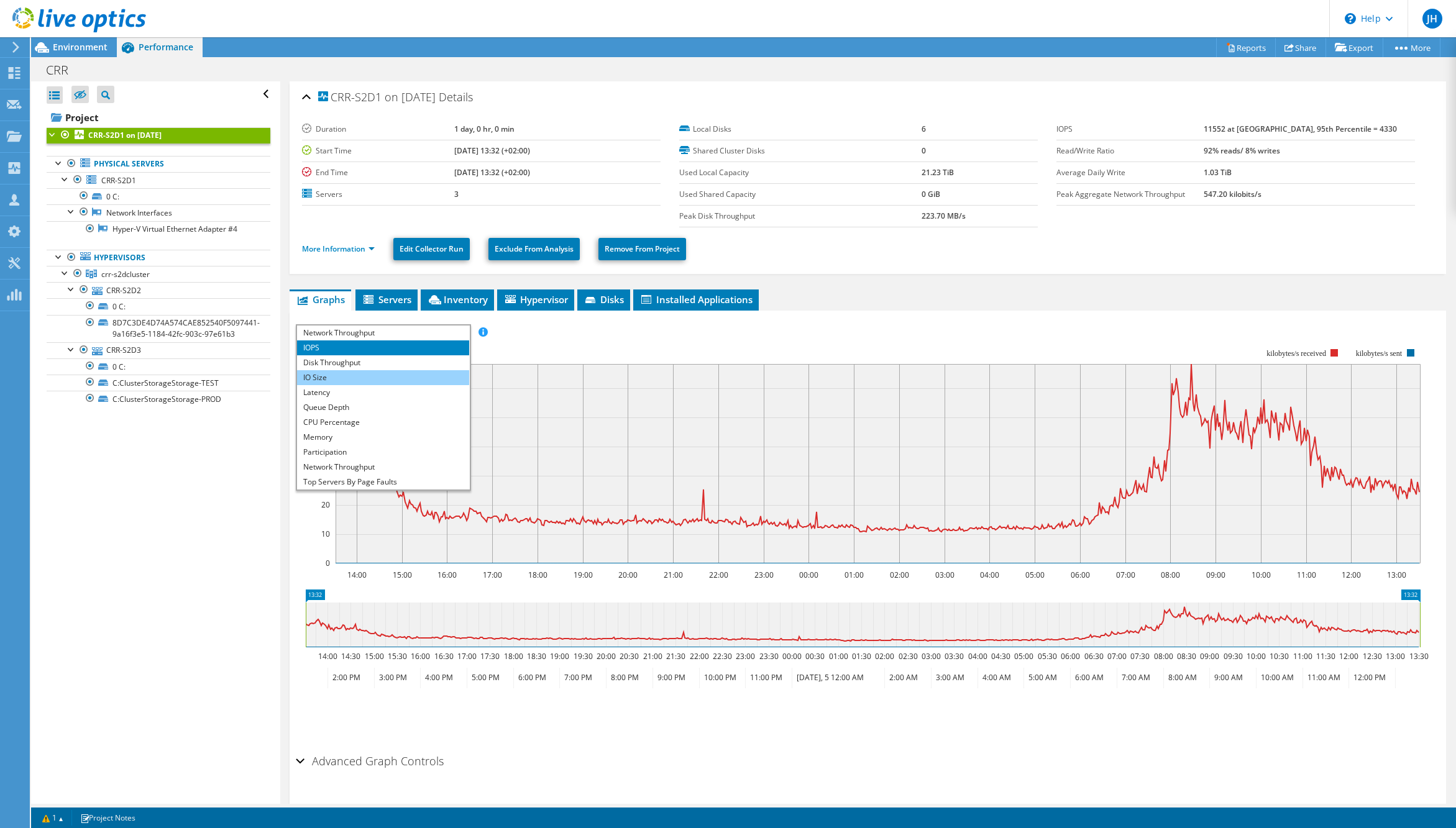
click at [382, 375] on li "IO Size" at bounding box center [383, 378] width 172 height 15
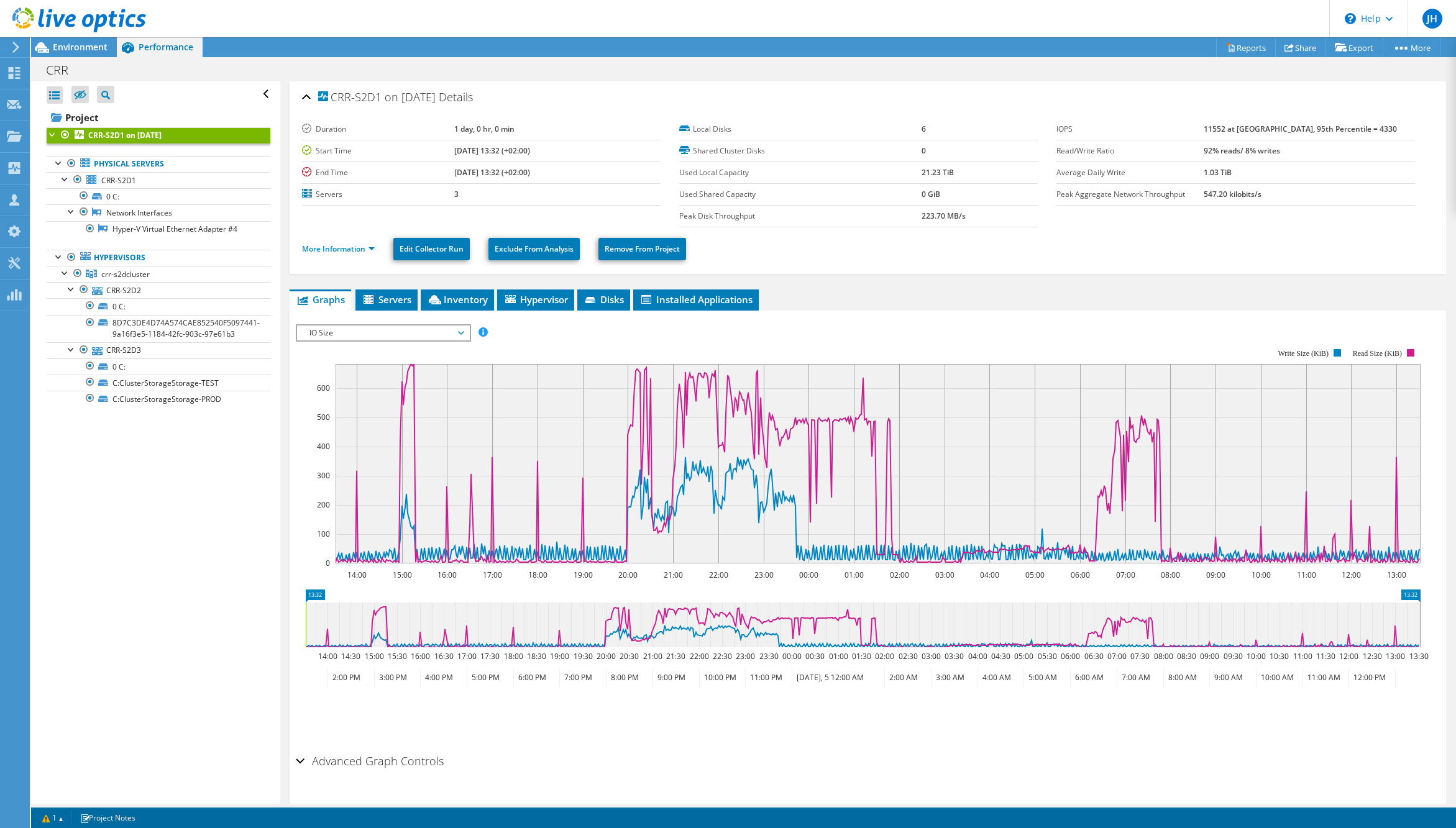
click at [390, 333] on span "IO Size" at bounding box center [383, 333] width 159 height 15
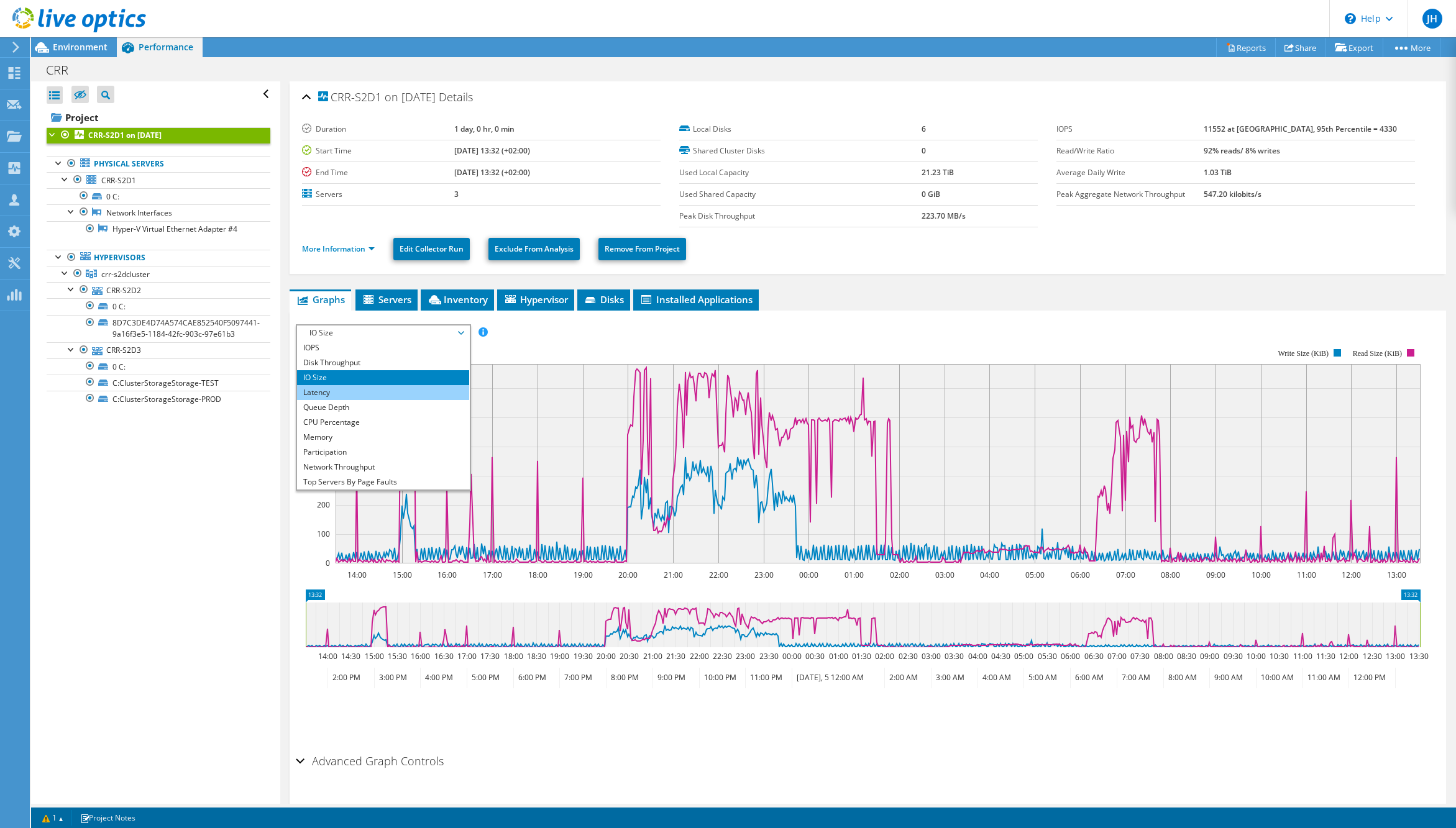
click at [376, 391] on li "Latency" at bounding box center [383, 392] width 172 height 15
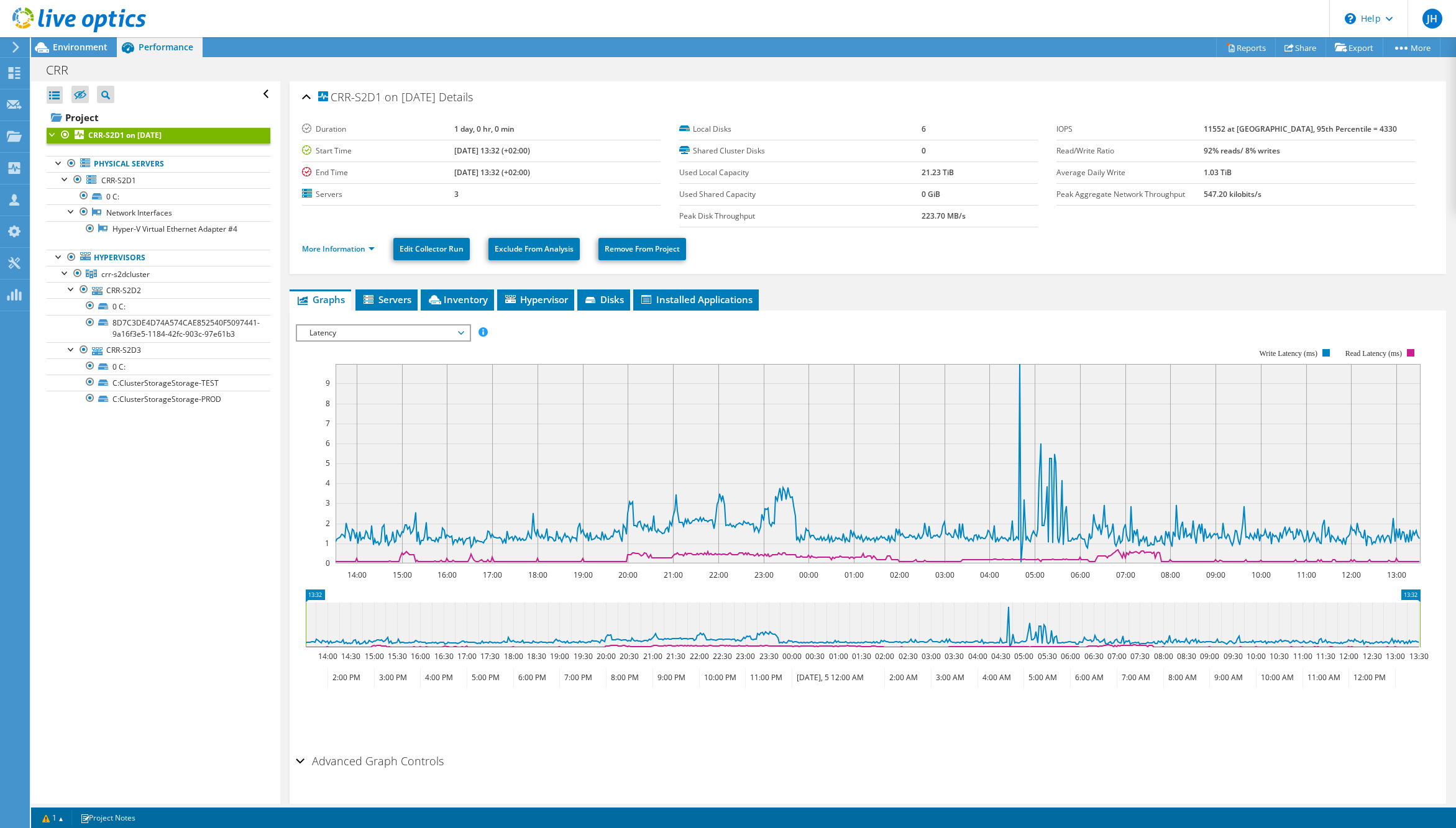
click at [379, 333] on span "Latency" at bounding box center [383, 333] width 159 height 15
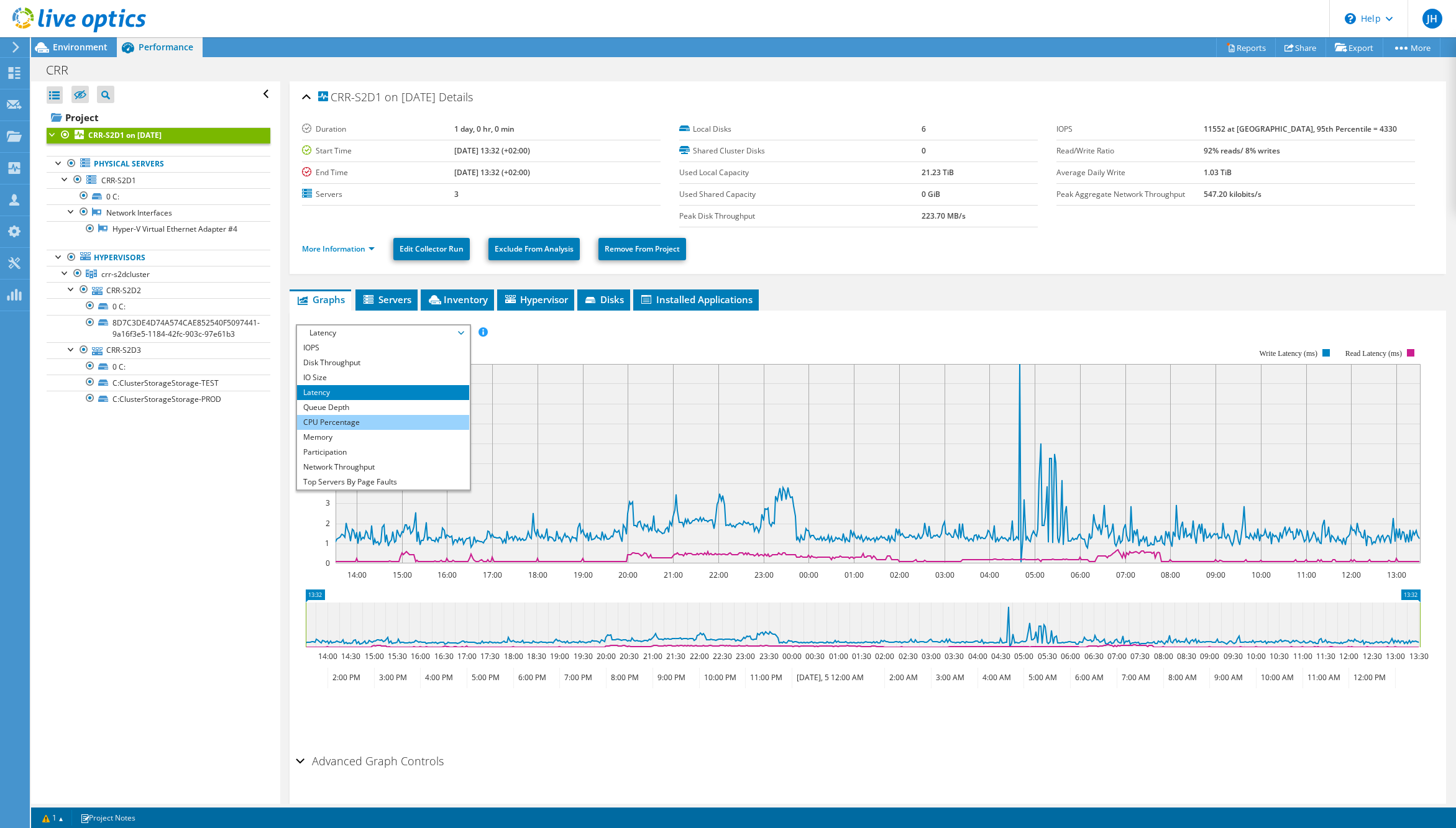
click at [383, 421] on li "CPU Percentage" at bounding box center [383, 423] width 172 height 15
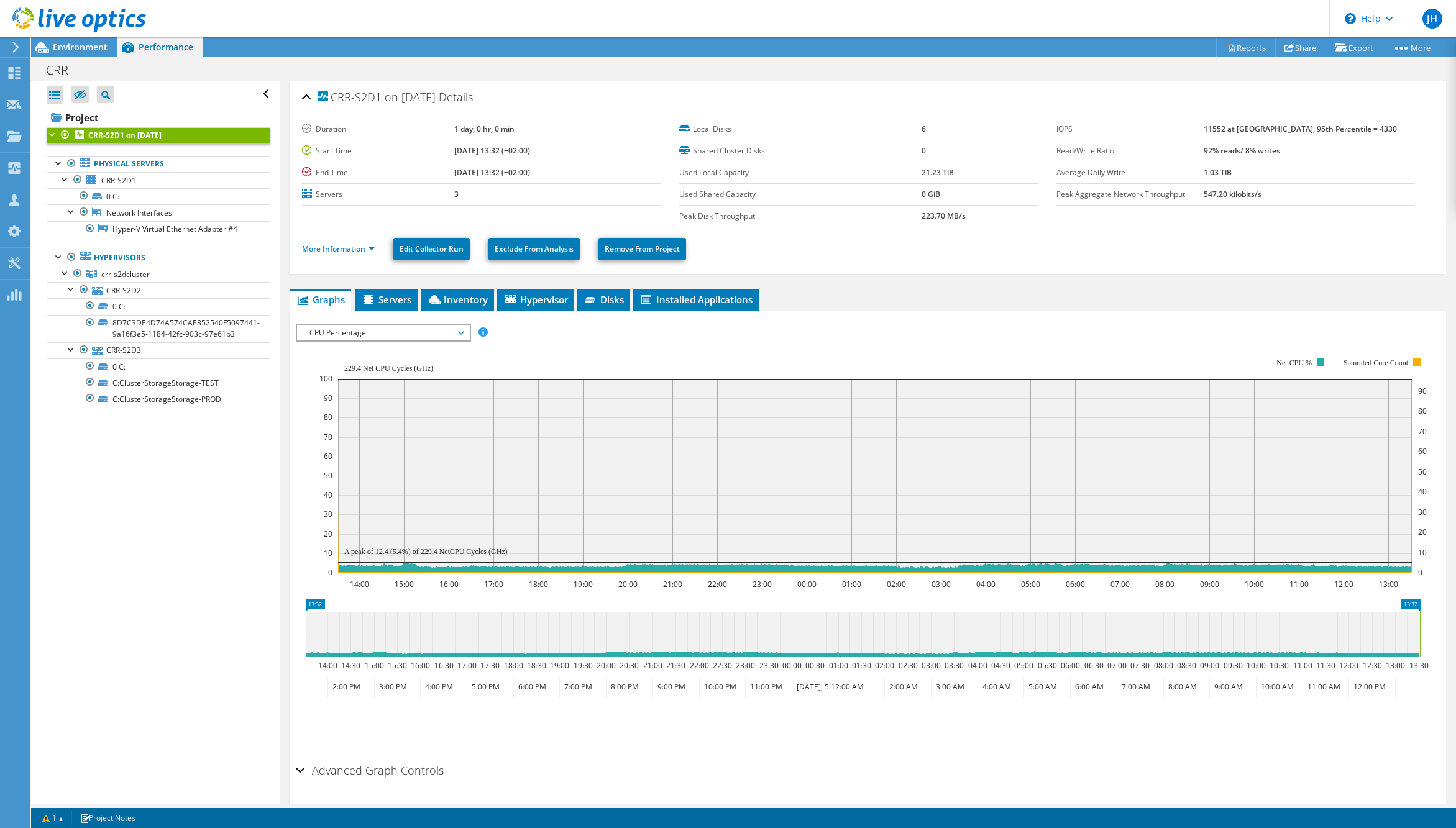
click at [392, 329] on span "CPU Percentage" at bounding box center [383, 333] width 159 height 15
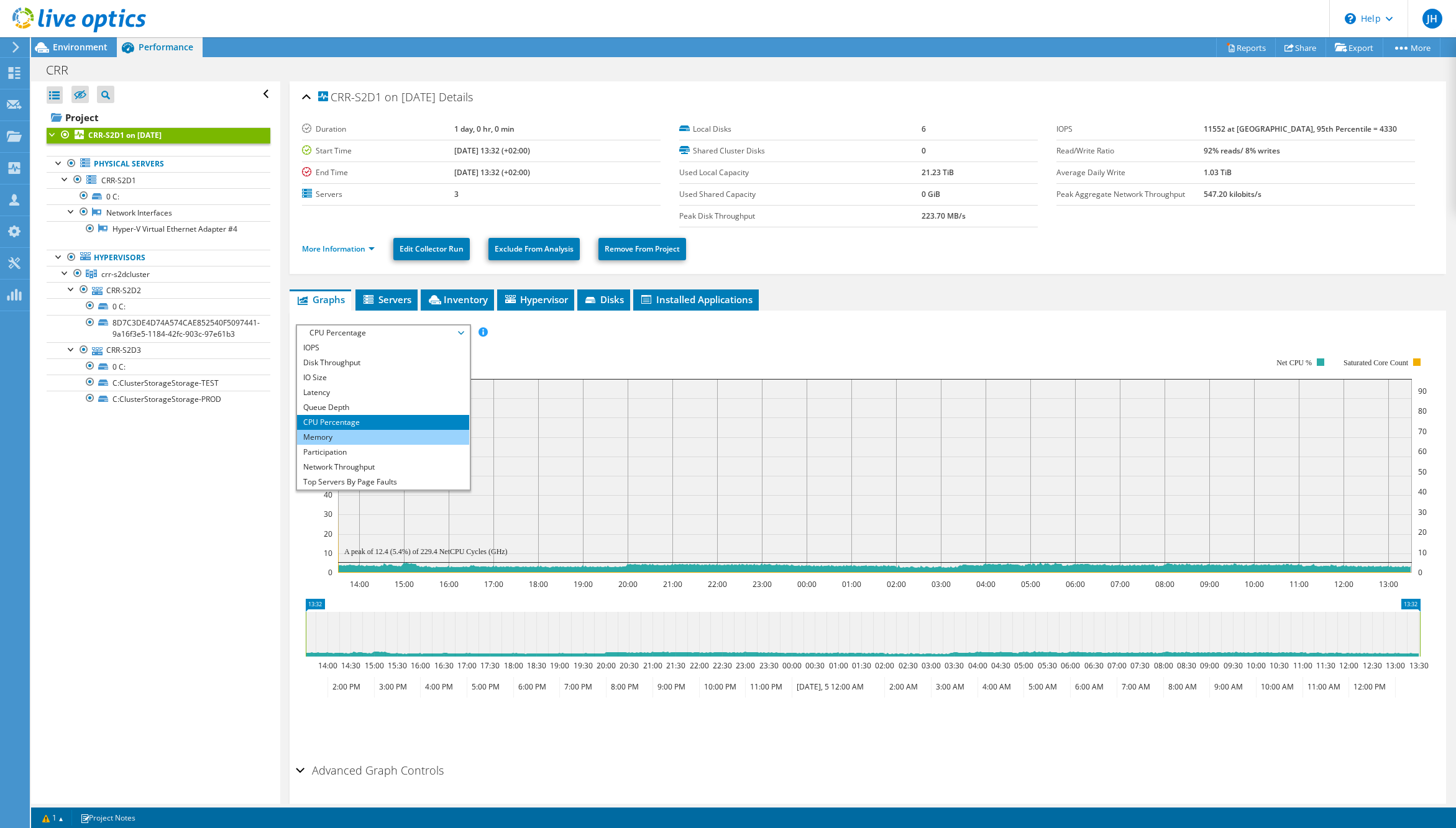
click at [386, 434] on li "Memory" at bounding box center [383, 437] width 172 height 15
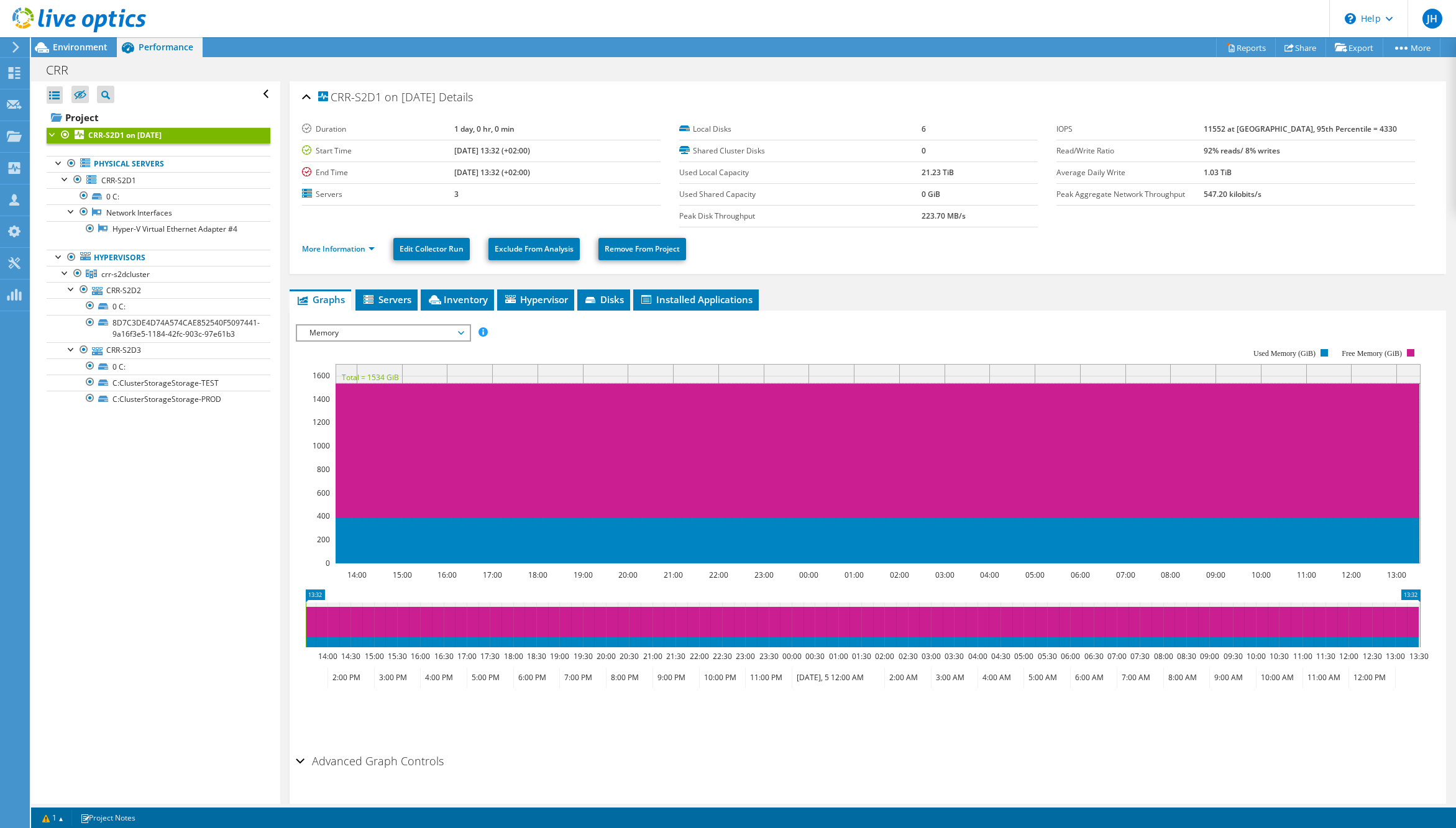
click at [379, 329] on span "Memory" at bounding box center [383, 333] width 159 height 15
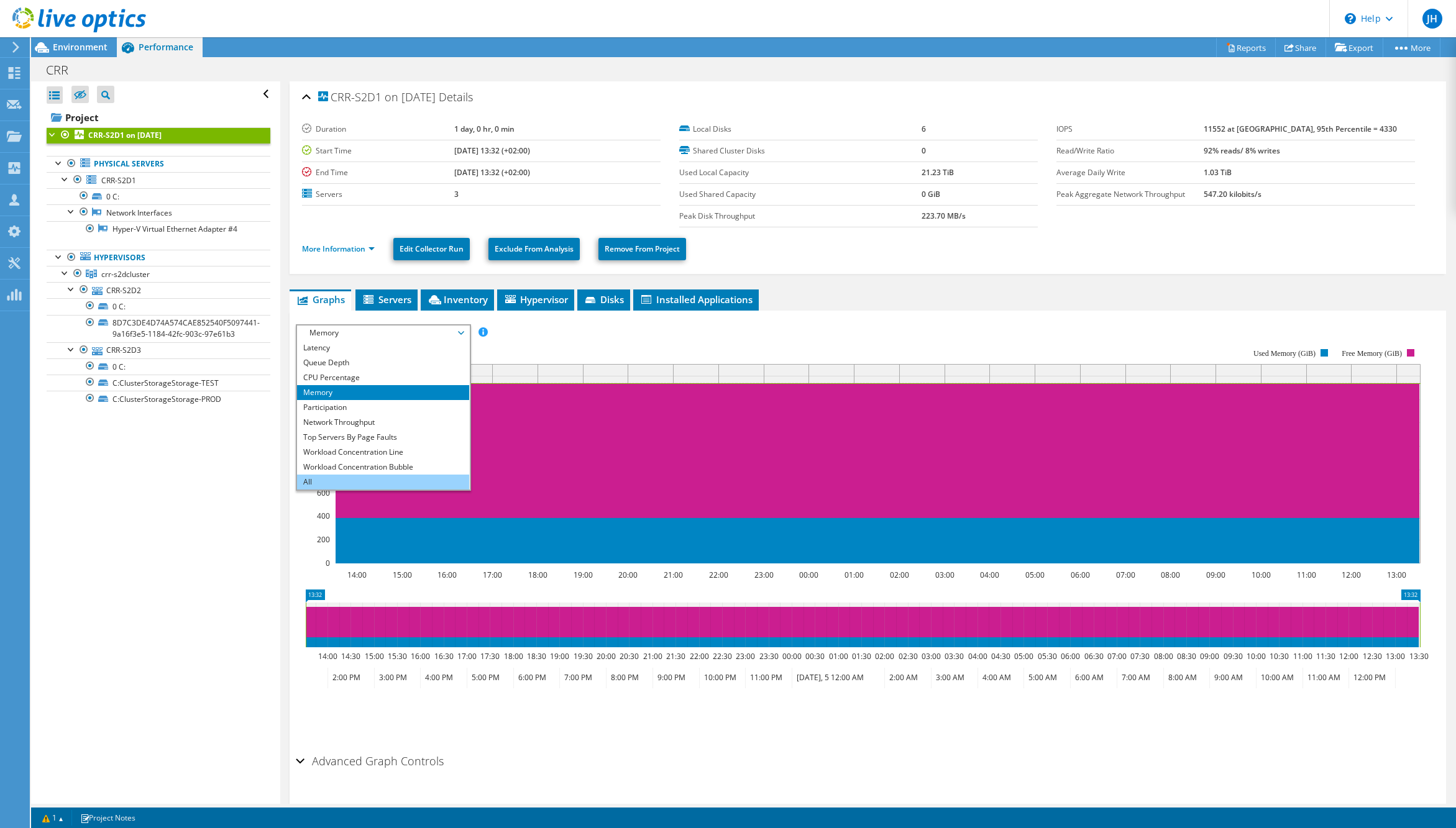
click at [365, 477] on li "All" at bounding box center [383, 482] width 172 height 15
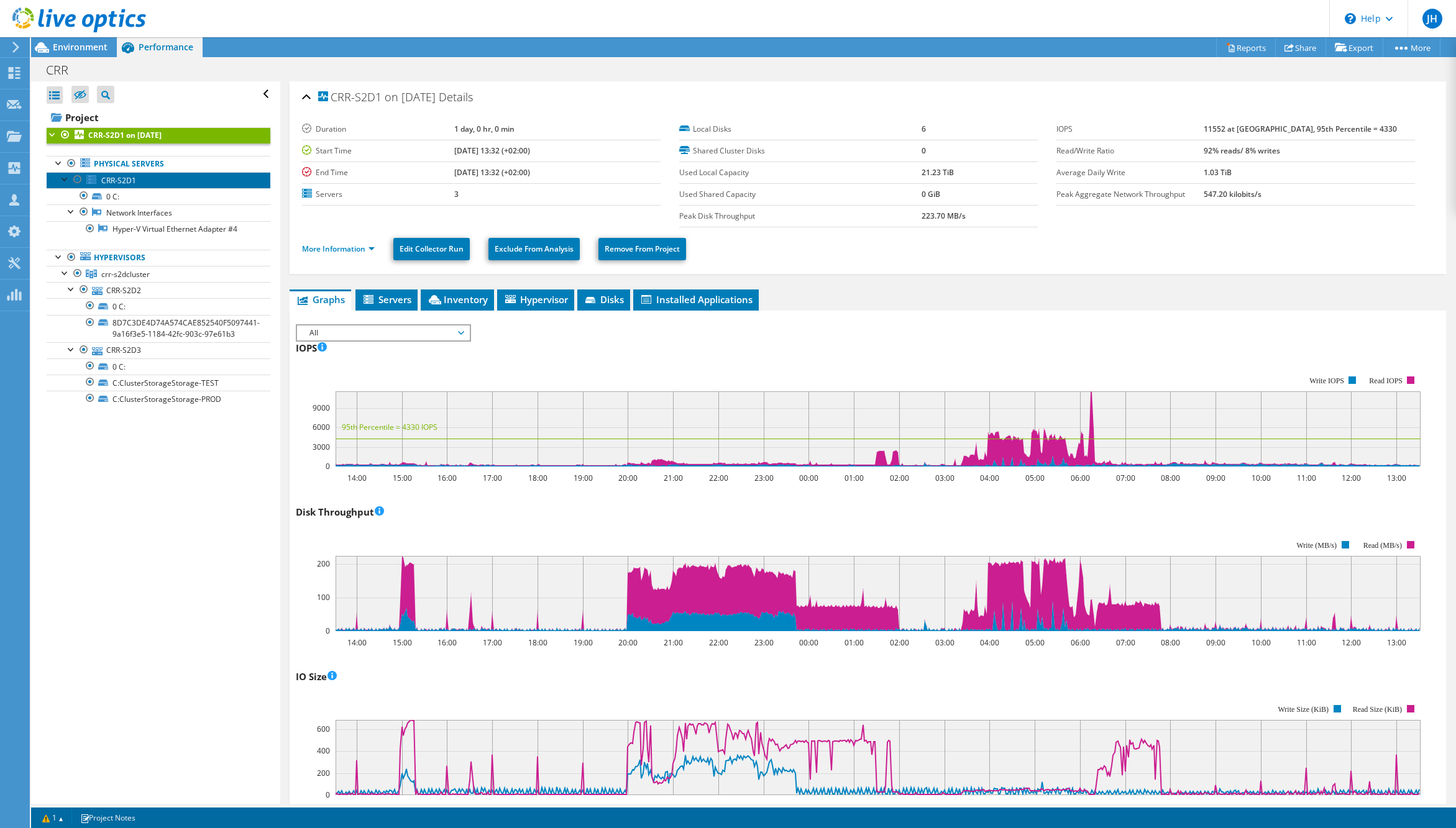
click at [141, 177] on link "CRR-S2D1" at bounding box center [159, 181] width 224 height 16
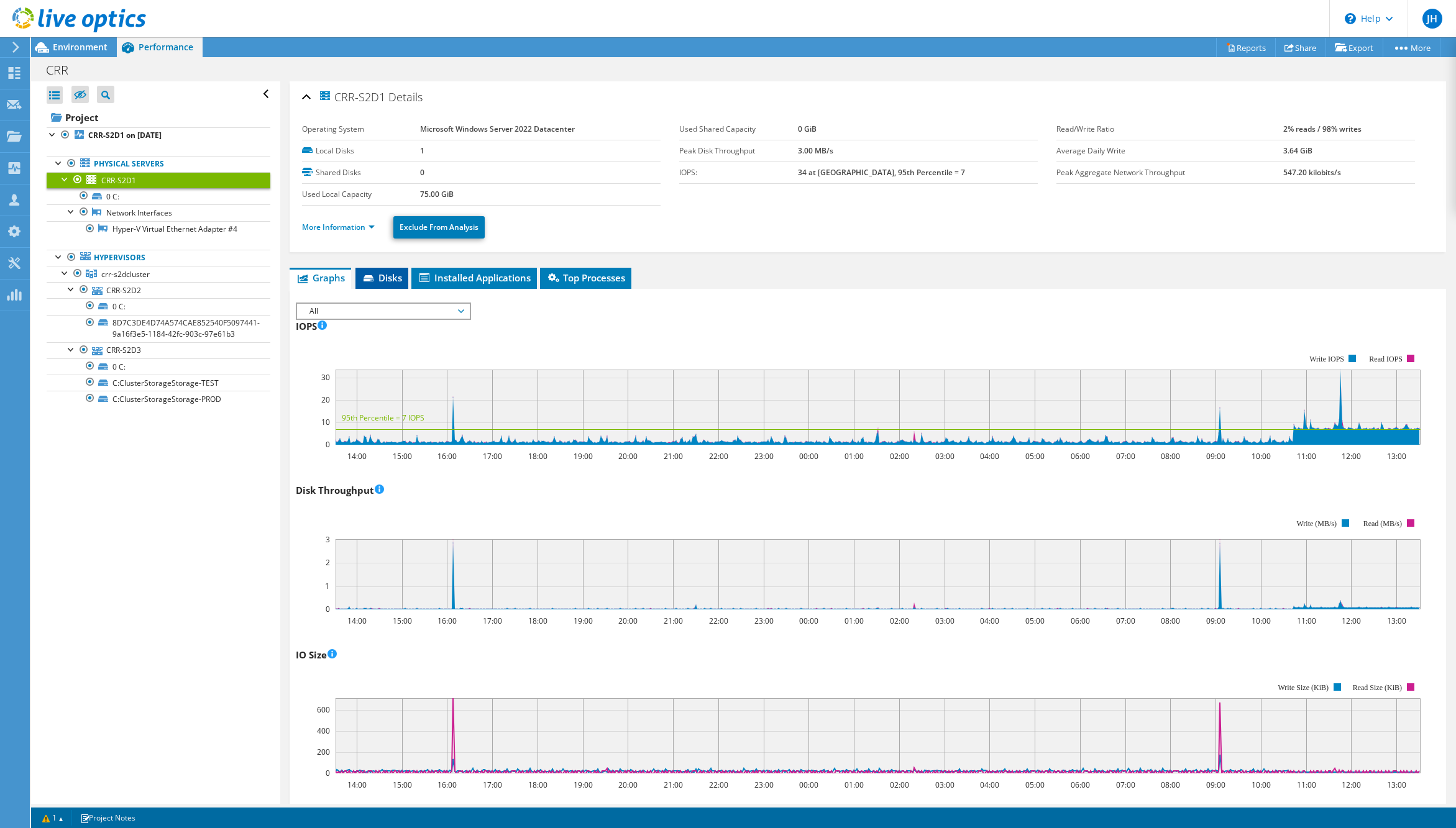
click at [379, 278] on span "Disks" at bounding box center [381, 277] width 40 height 12
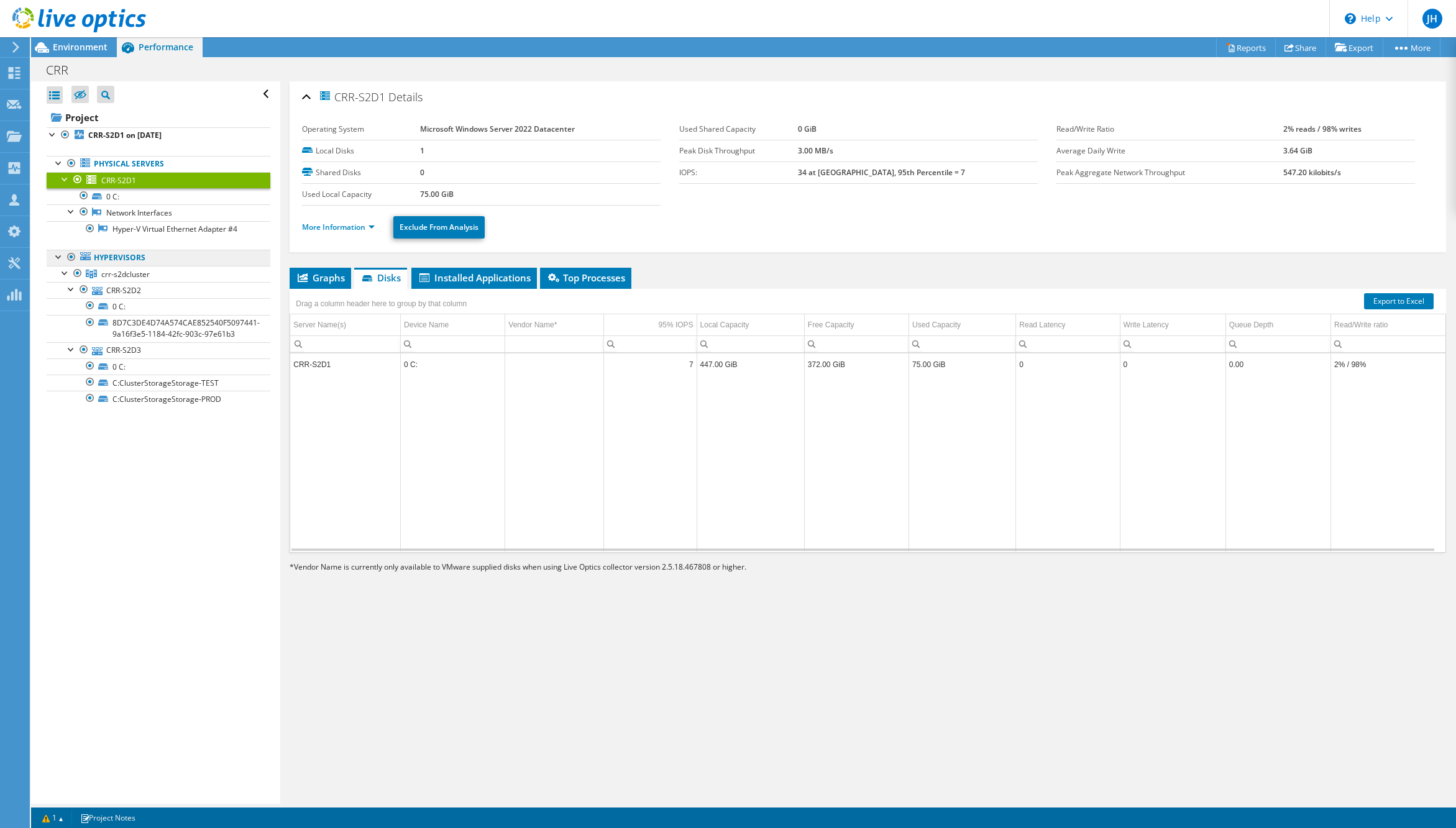
click at [122, 255] on link "Hypervisors" at bounding box center [159, 258] width 224 height 16
click at [120, 278] on span "crr-s2dcluster" at bounding box center [125, 274] width 48 height 11
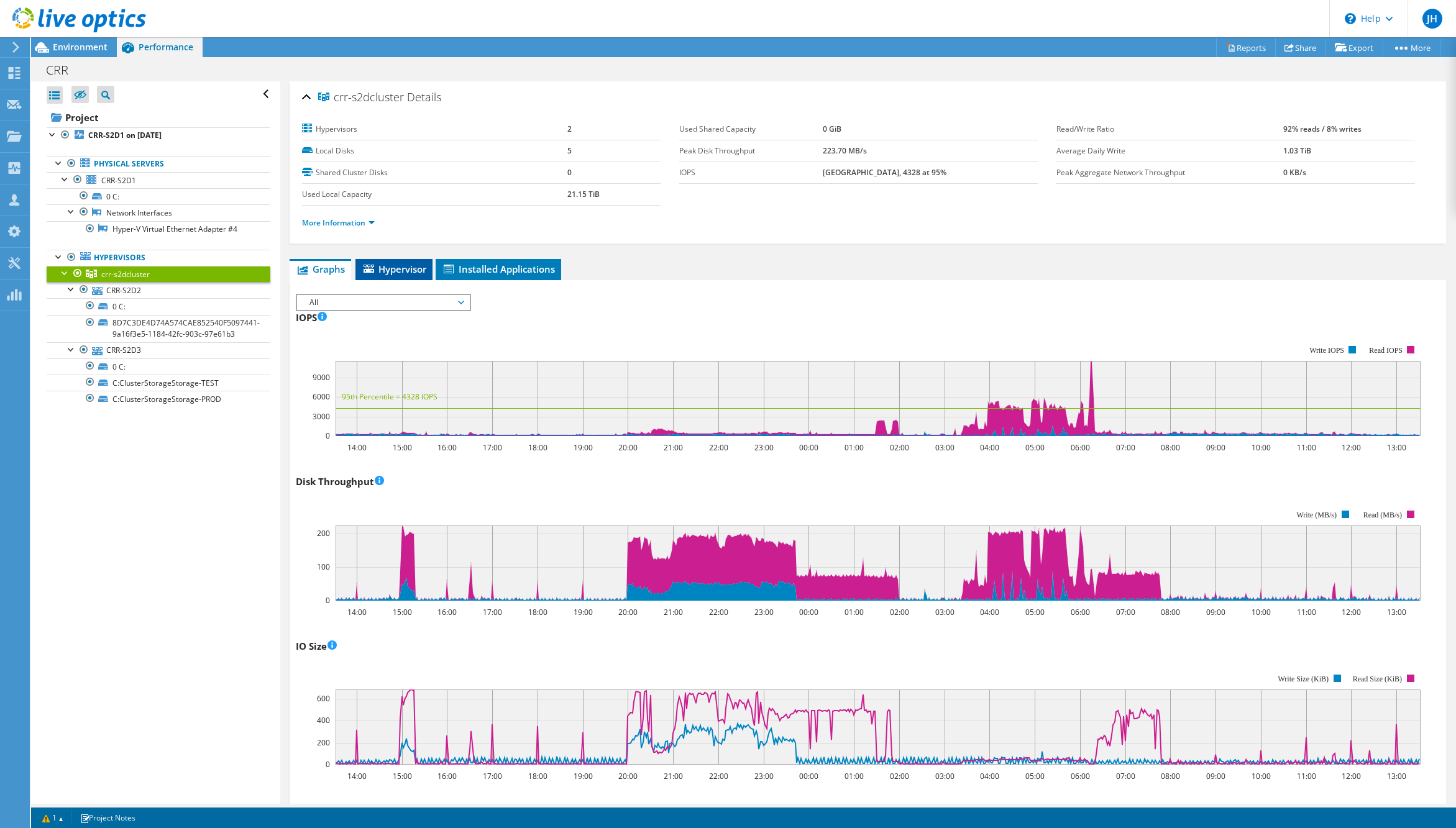
click at [396, 271] on span "Hypervisor" at bounding box center [393, 268] width 65 height 12
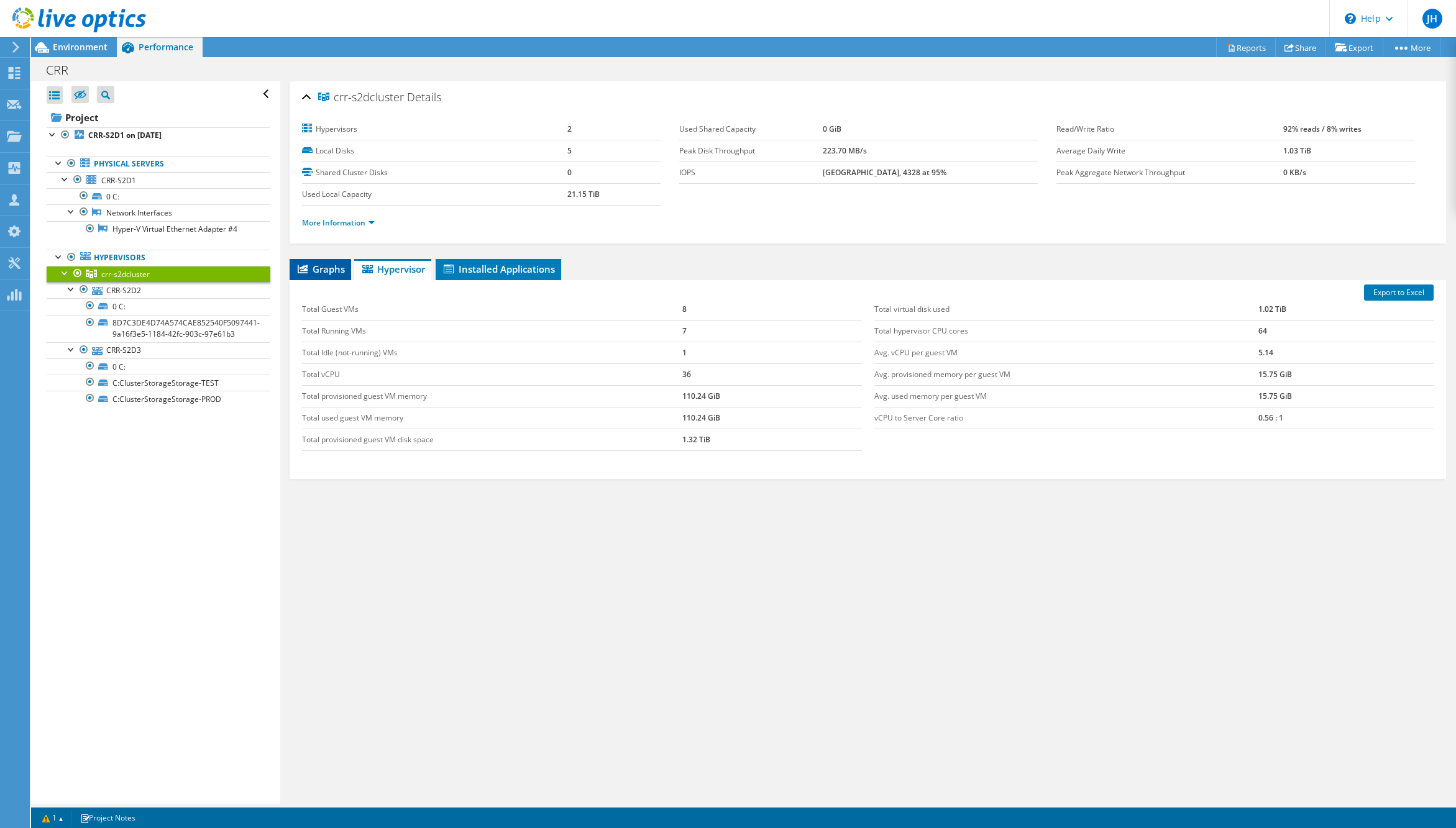
click at [317, 268] on span "Graphs" at bounding box center [320, 268] width 49 height 12
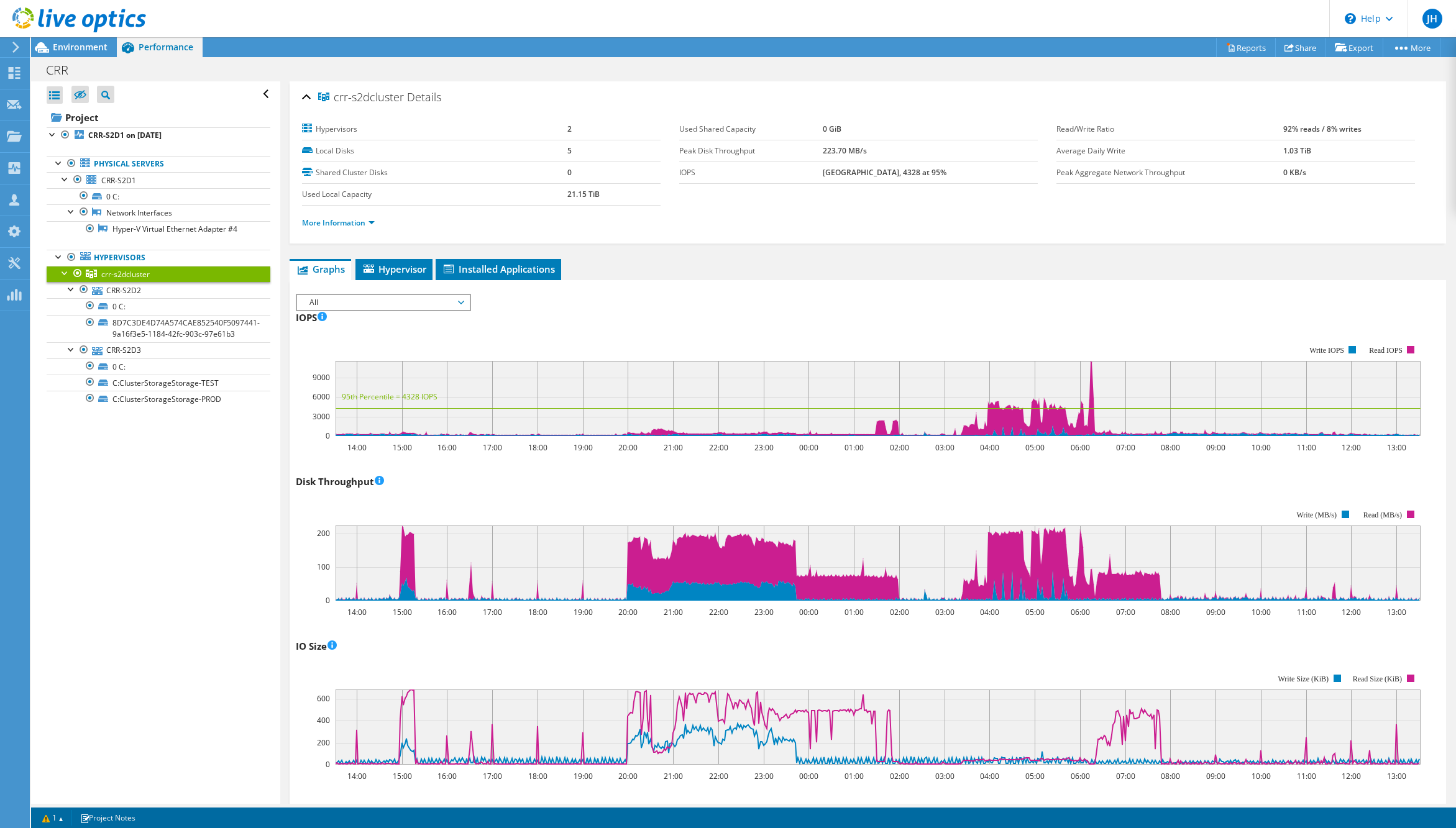
click at [157, 583] on div "Open All Close All Hide Excluded Nodes Project Tree Filter" at bounding box center [155, 443] width 249 height 723
click at [110, 133] on b "CRR-S2D1 on [DATE]" at bounding box center [125, 135] width 74 height 11
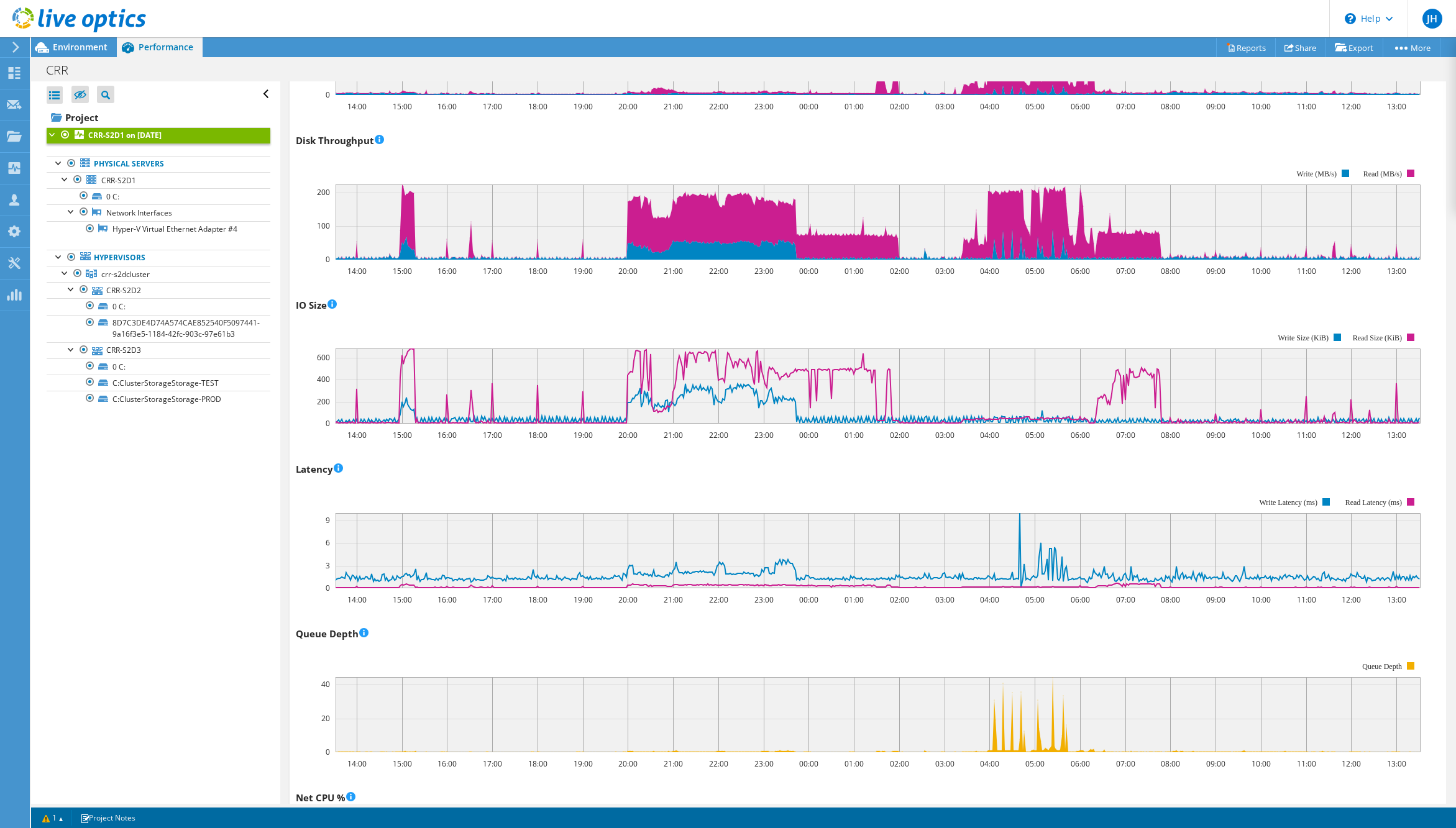
scroll to position [373, 0]
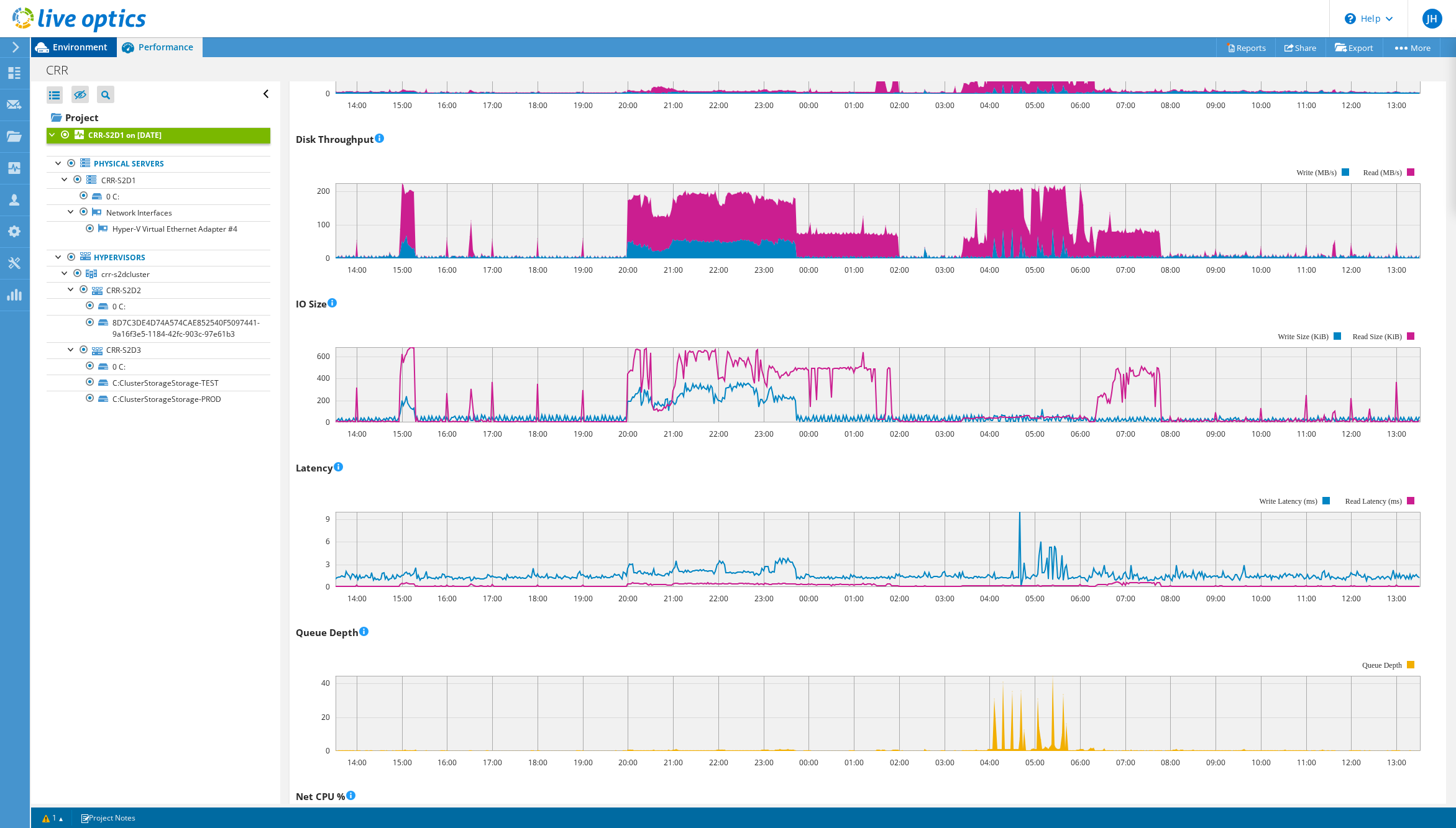
click at [87, 45] on span "Environment" at bounding box center [80, 47] width 55 height 11
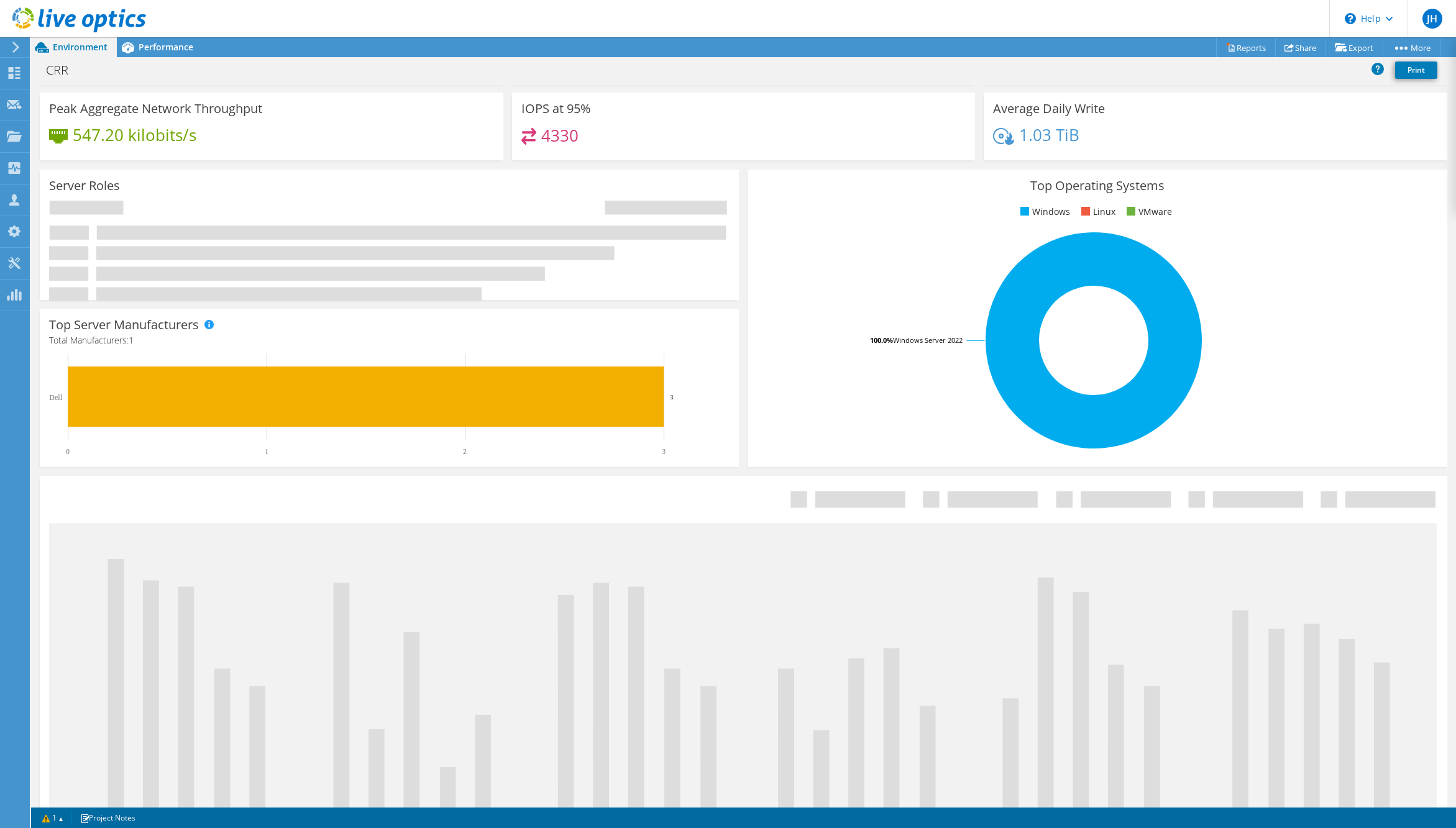
scroll to position [0, 0]
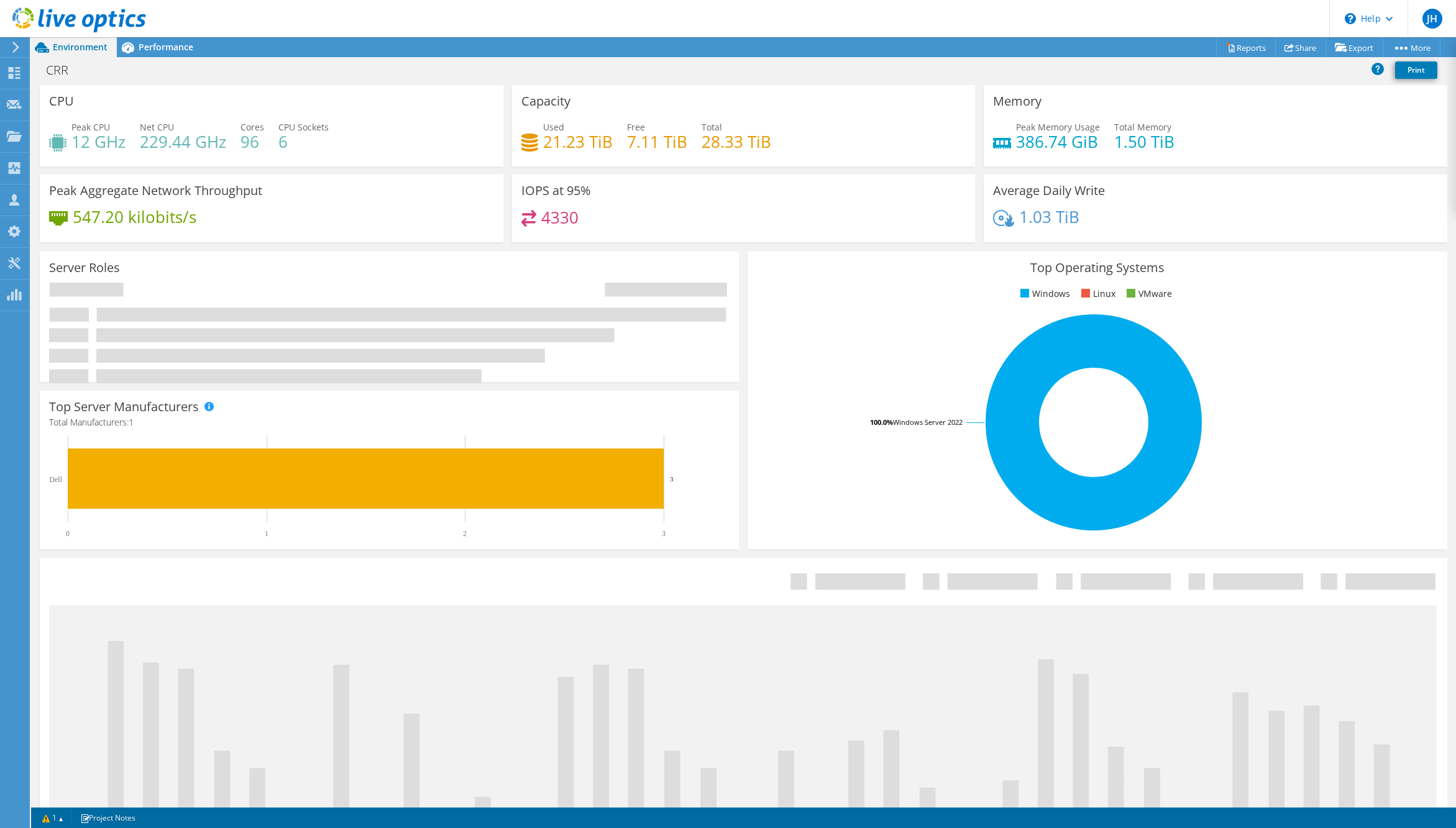
drag, startPoint x: 1303, startPoint y: 13, endPoint x: 1276, endPoint y: 105, distance: 95.9
click at [1177, 110] on div "JH Partner Team Member [PERSON_NAME] [PERSON_NAME][EMAIL_ADDRESS][DOMAIN_NAME] …" at bounding box center [728, 414] width 1456 height 828
